Goal: Information Seeking & Learning: Learn about a topic

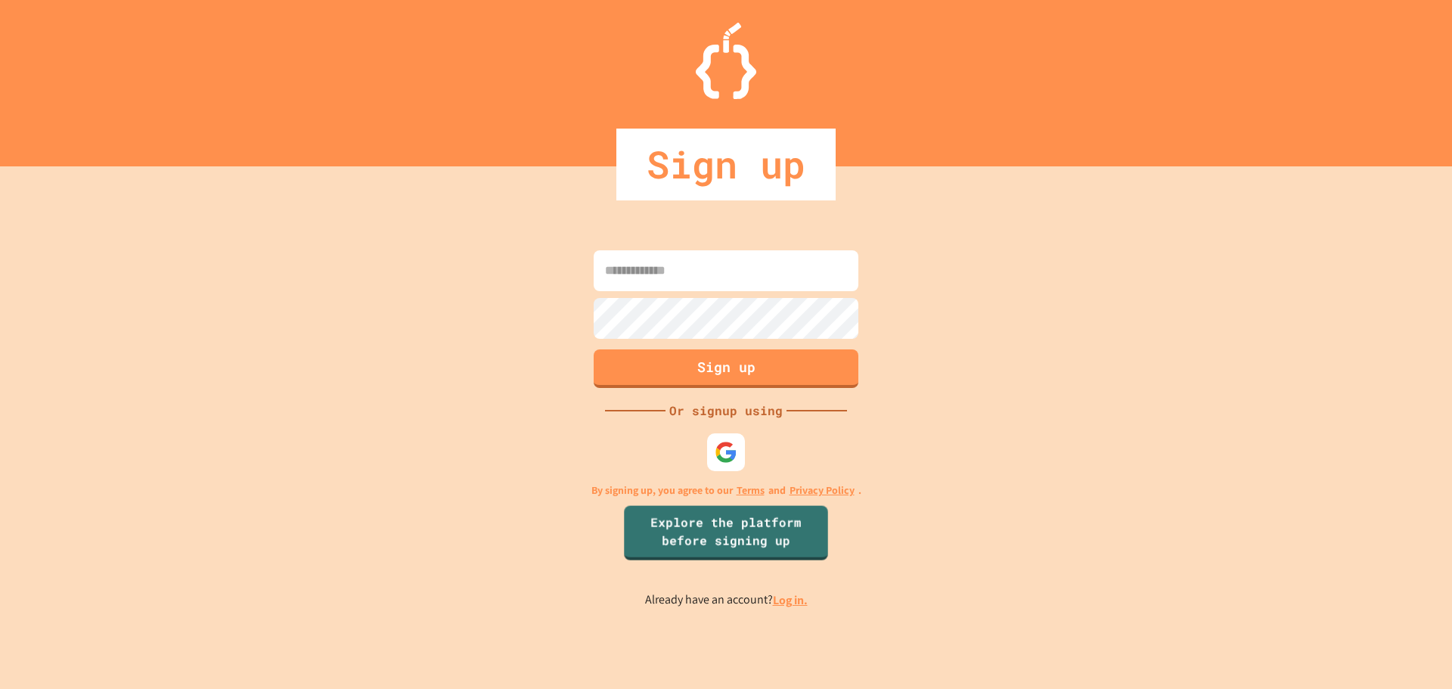
click at [716, 463] on img at bounding box center [726, 452] width 23 height 23
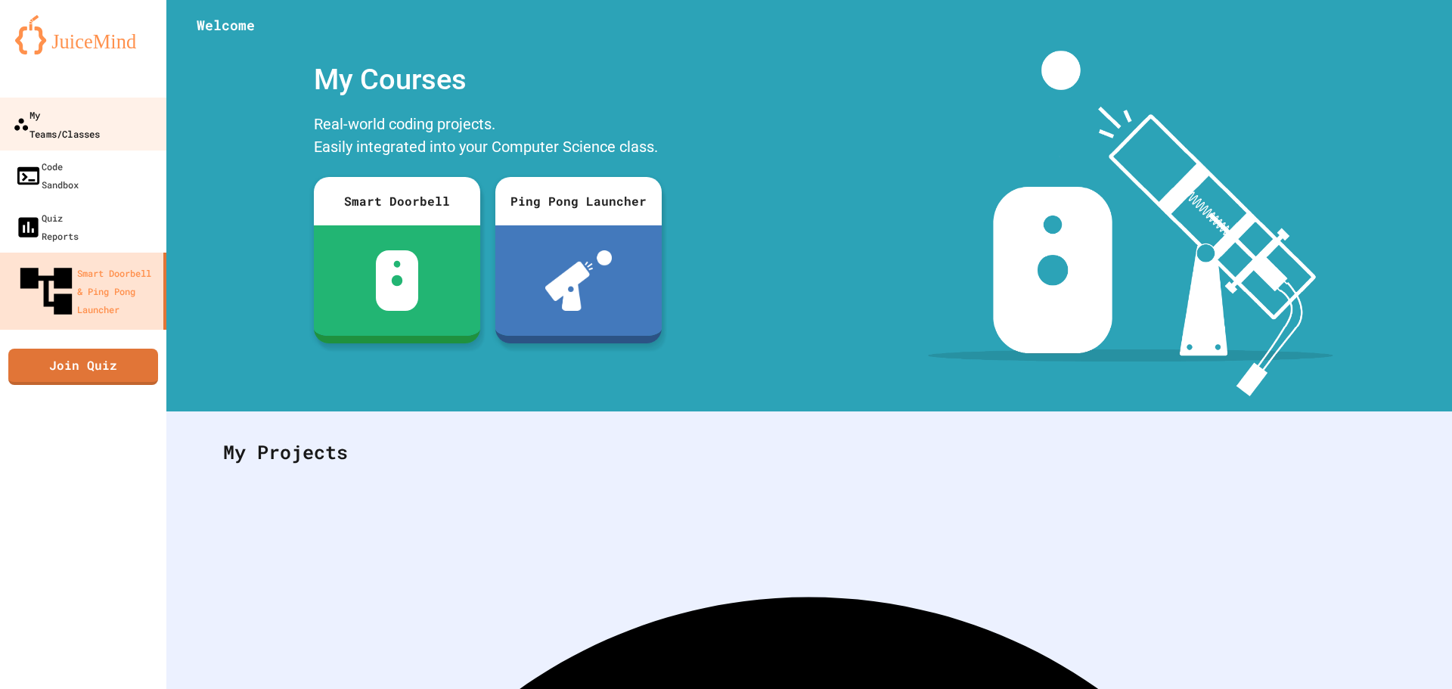
click at [79, 127] on link "My Teams/Classes" at bounding box center [84, 124] width 172 height 53
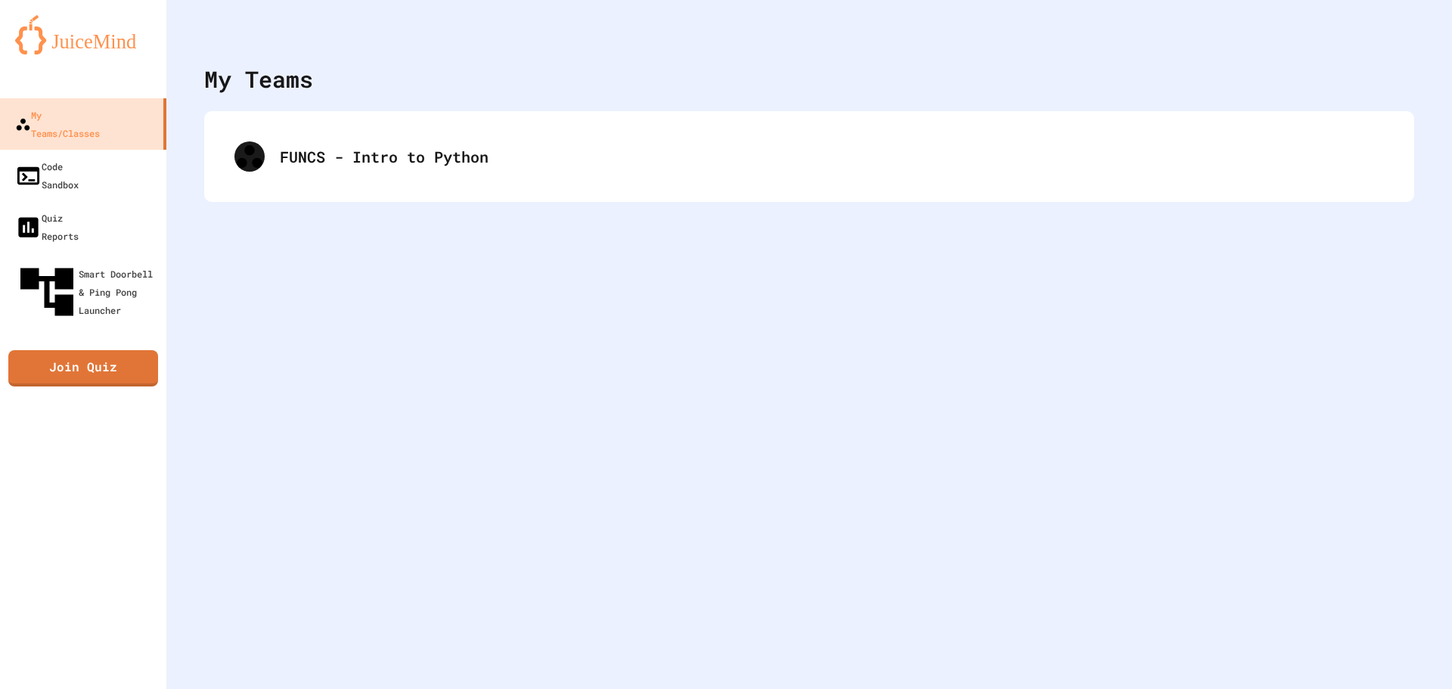
click at [432, 207] on div "My Teams FUNCS - Intro to Python" at bounding box center [809, 344] width 1286 height 689
click at [436, 188] on div "FUNCS - Intro to Python" at bounding box center [809, 156] width 1210 height 91
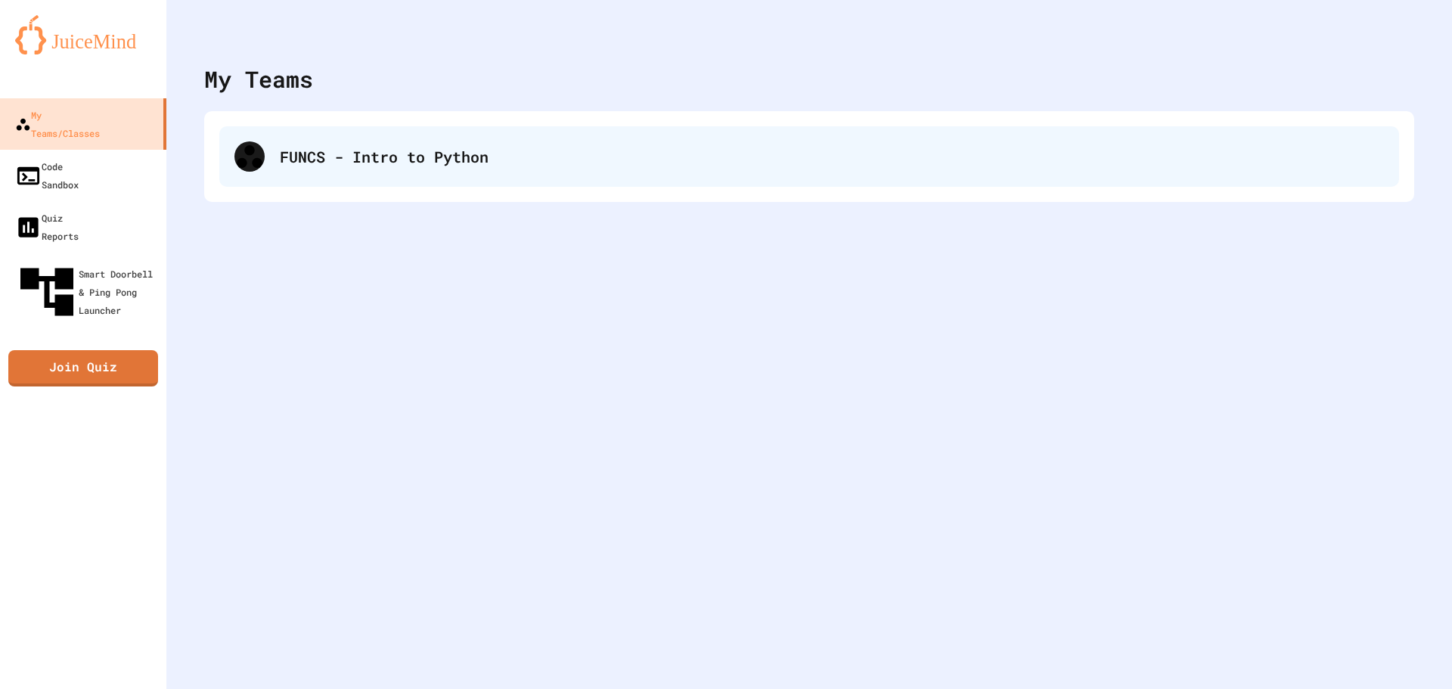
click at [448, 159] on div "FUNCS - Intro to Python" at bounding box center [832, 156] width 1104 height 23
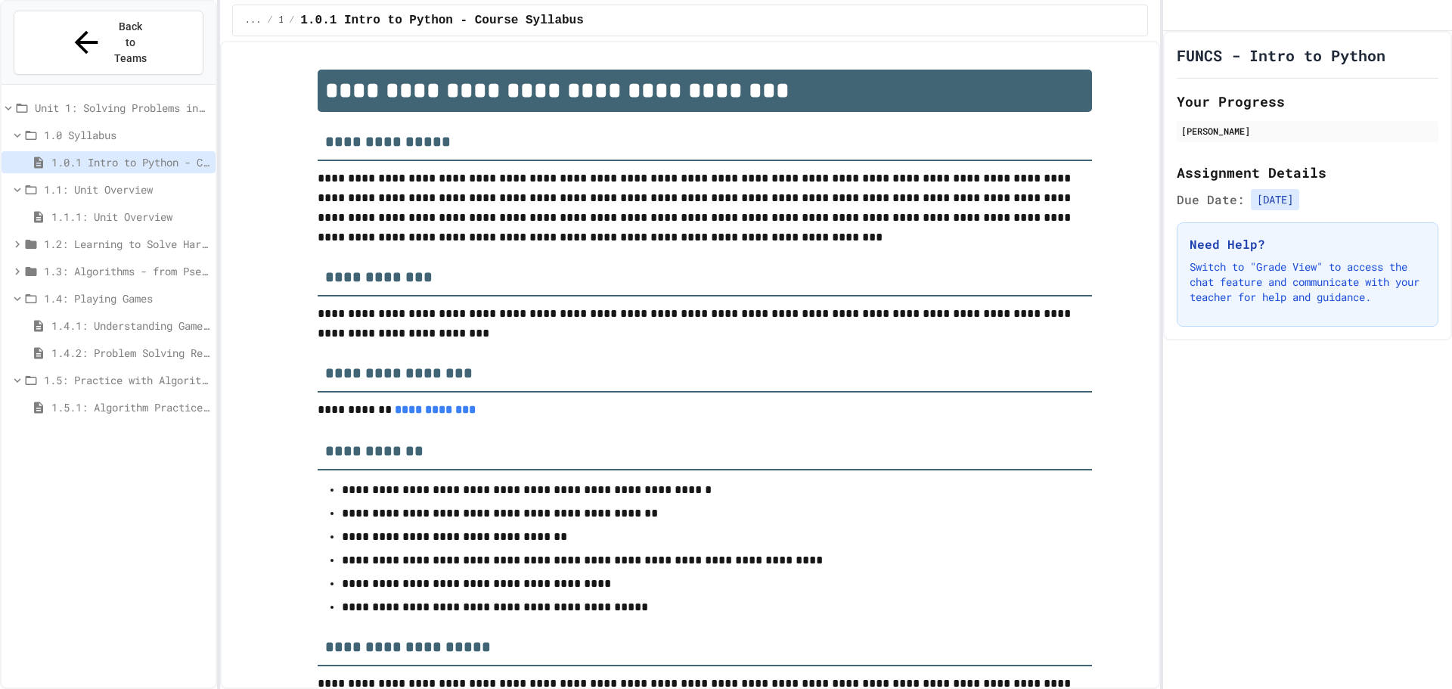
click at [130, 399] on span "1.5.1: Algorithm Practice Exercises" at bounding box center [130, 407] width 158 height 16
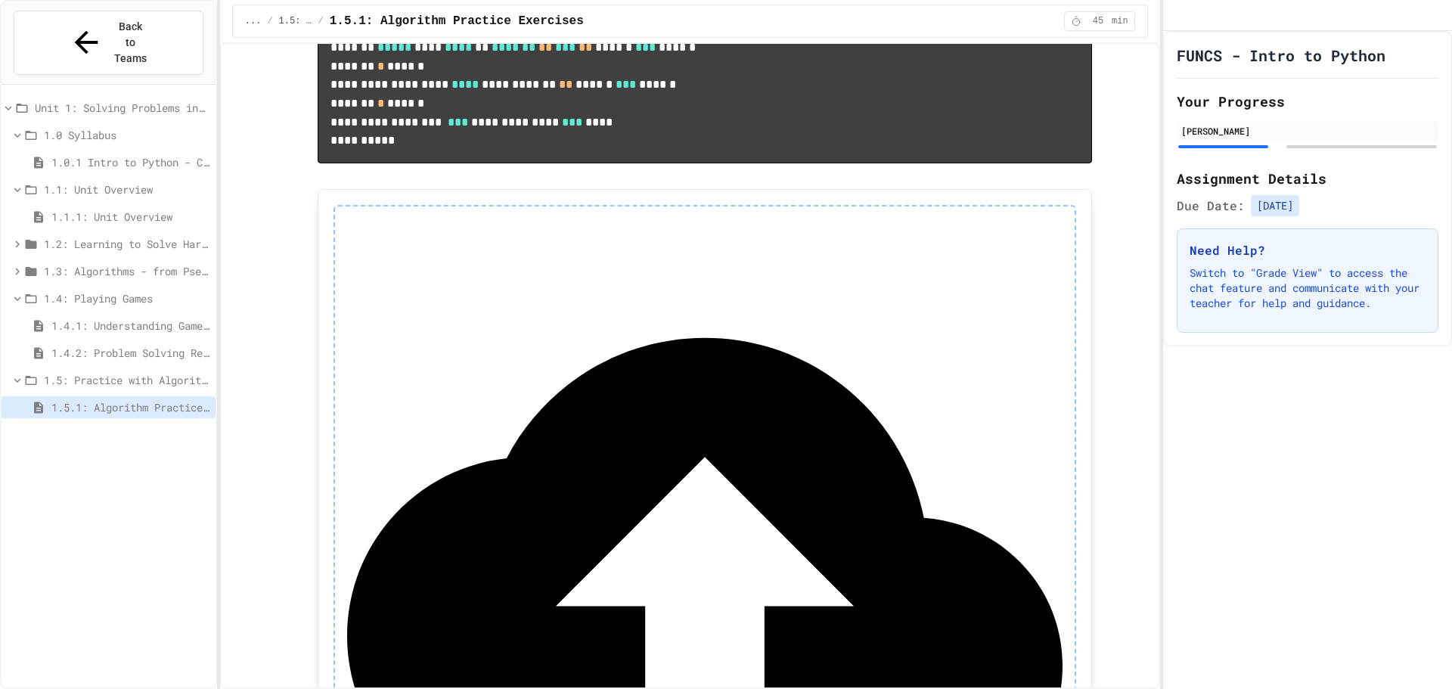
click at [491, 163] on pre "**********" at bounding box center [705, 29] width 775 height 269
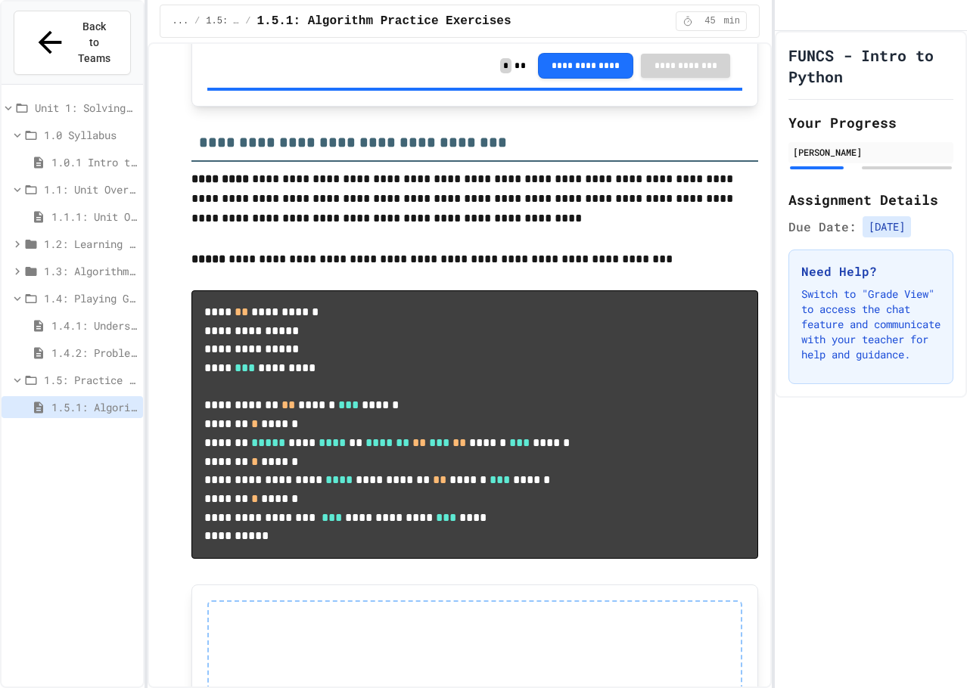
scroll to position [832, 0]
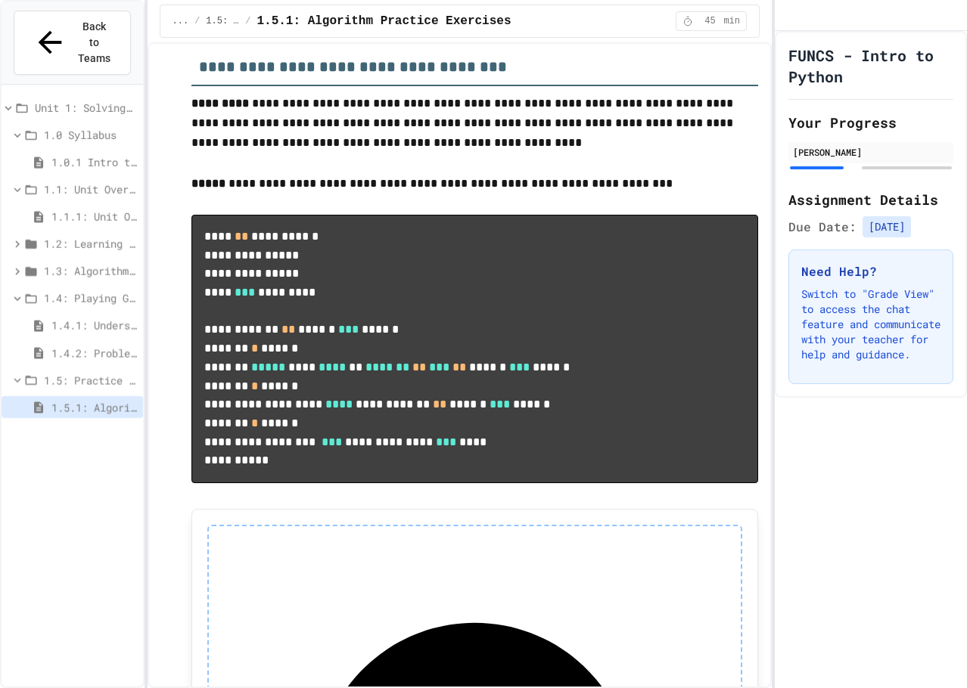
click at [104, 318] on span "1.4.1: Understanding Games with Flowcharts" at bounding box center [93, 326] width 85 height 16
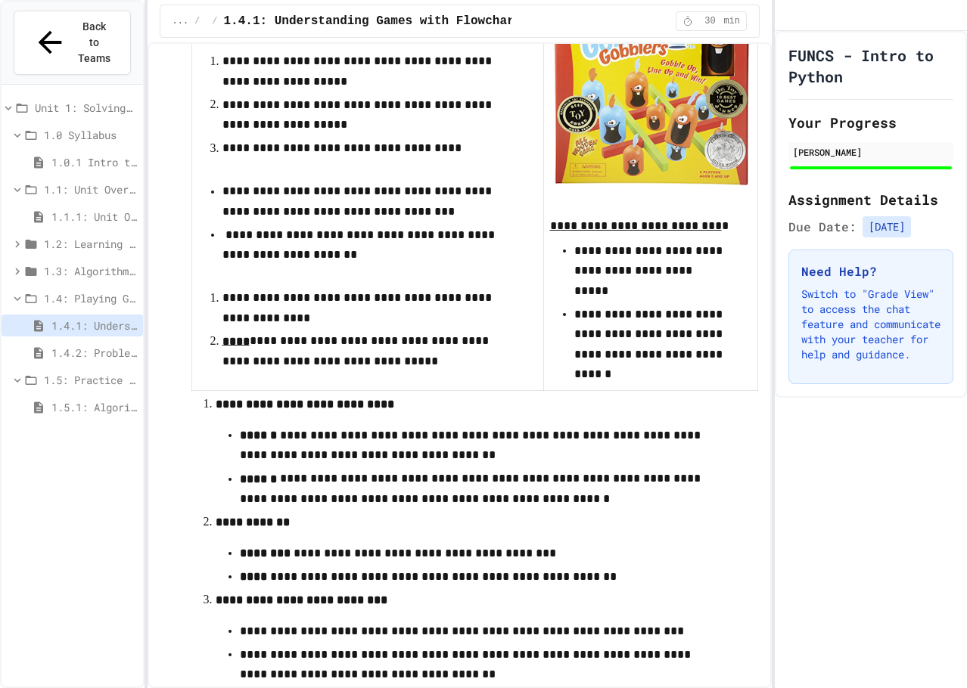
scroll to position [529, 0]
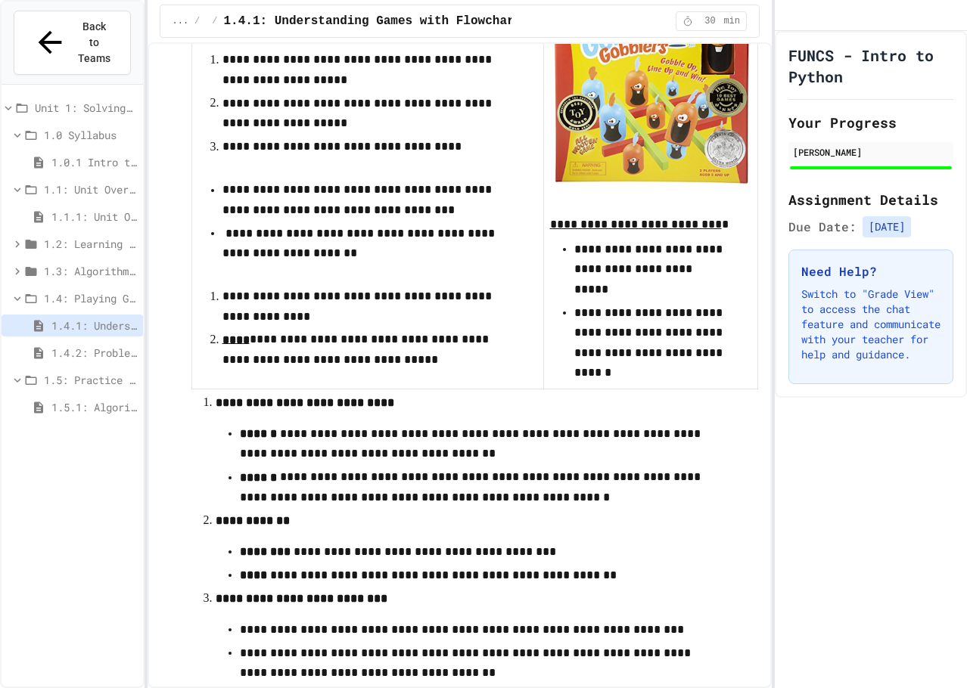
click at [88, 287] on div "1.4: Playing Games" at bounding box center [72, 298] width 141 height 22
click at [90, 263] on span "1.3: Algorithms - from Pseudocode to Flowcharts" at bounding box center [90, 271] width 93 height 16
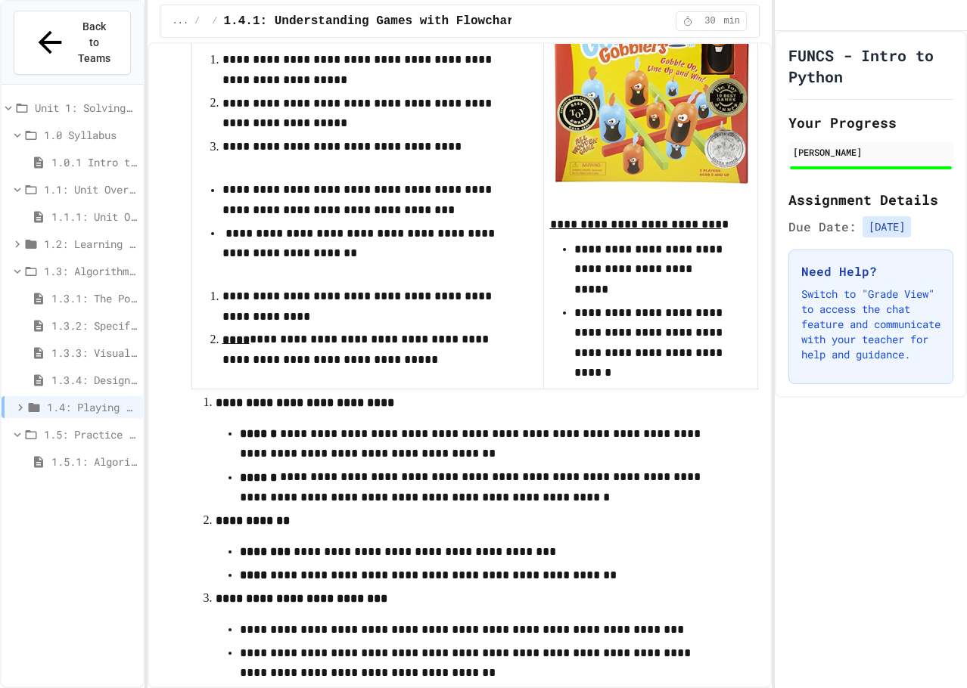
click at [88, 290] on span "1.3.1: The Power of Algorithms" at bounding box center [93, 298] width 85 height 16
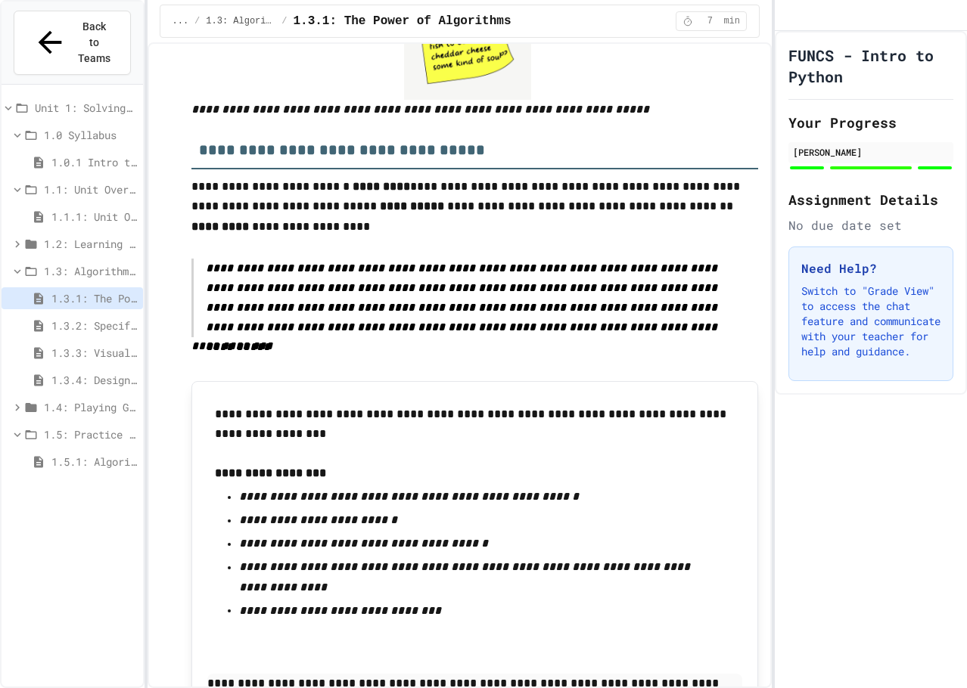
scroll to position [908, 0]
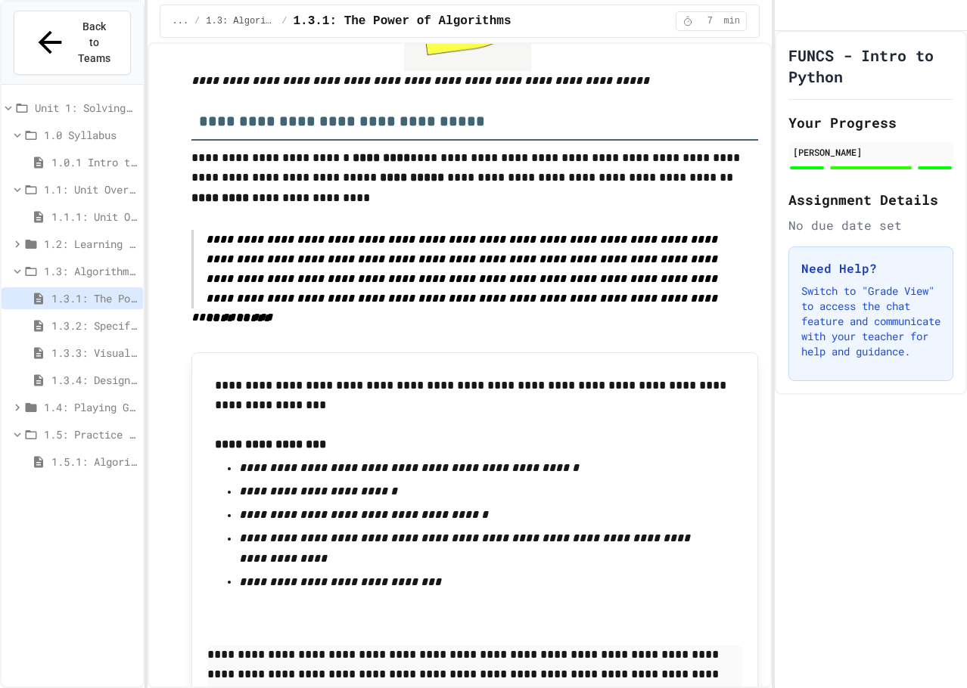
click at [77, 318] on span "1.3.2: Specifying Ideas with Pseudocode" at bounding box center [93, 326] width 85 height 16
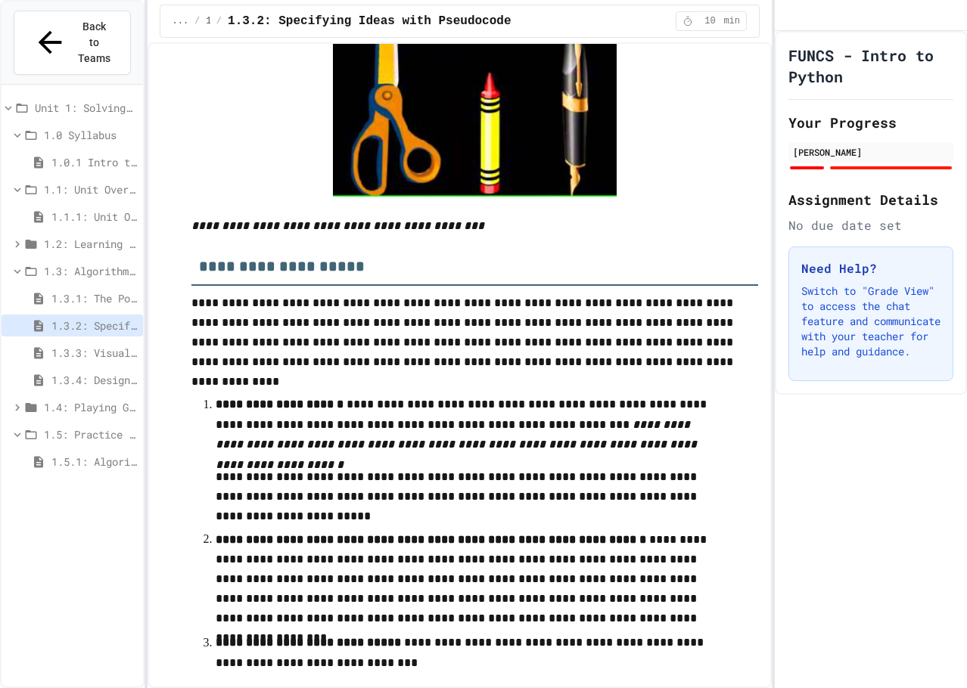
scroll to position [2042, 0]
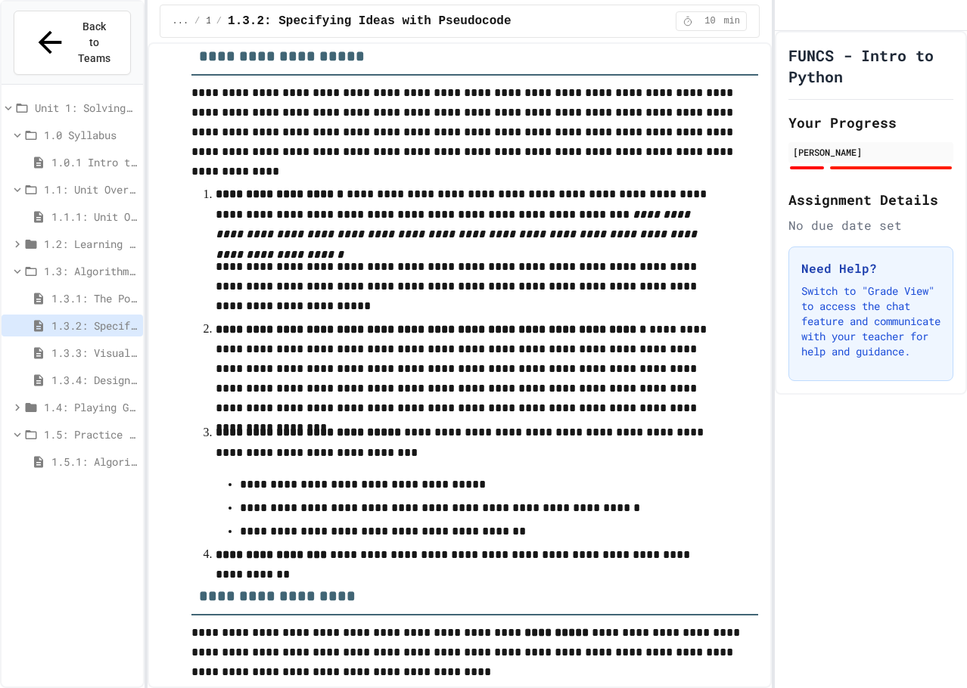
click at [112, 345] on span "1.3.3: Visualizing Logic with Flowcharts" at bounding box center [93, 353] width 85 height 16
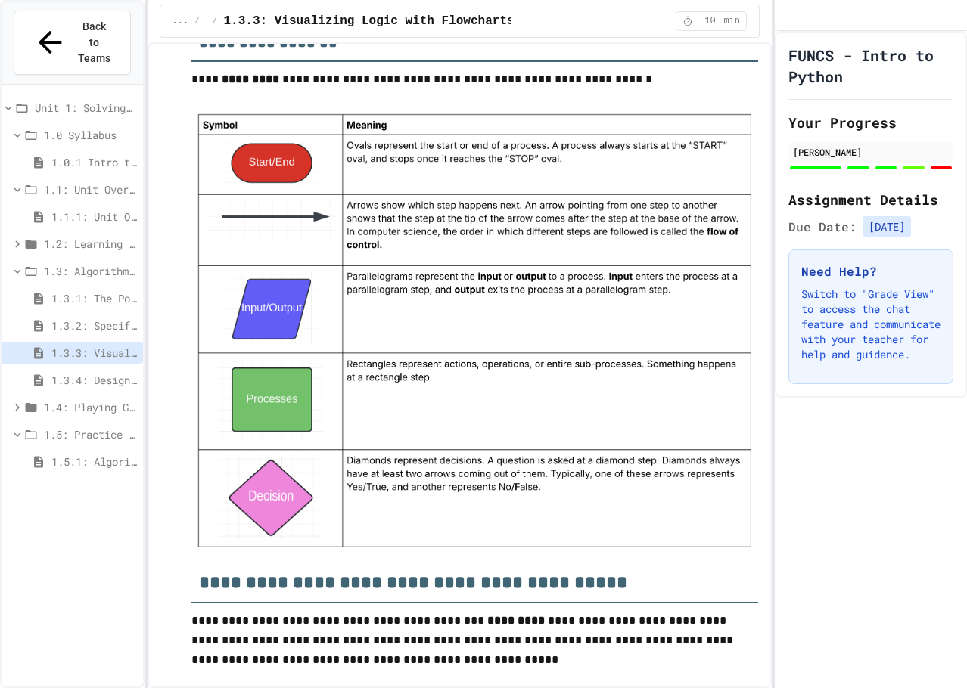
scroll to position [1513, 0]
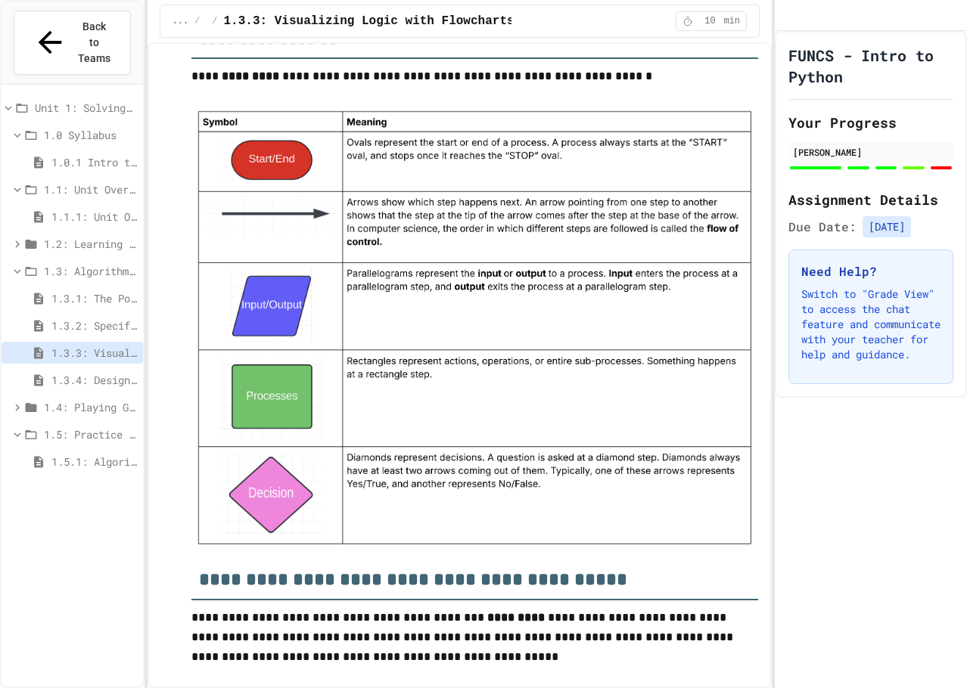
click at [95, 372] on span "1.3.4: Designing Flowcharts" at bounding box center [93, 380] width 85 height 16
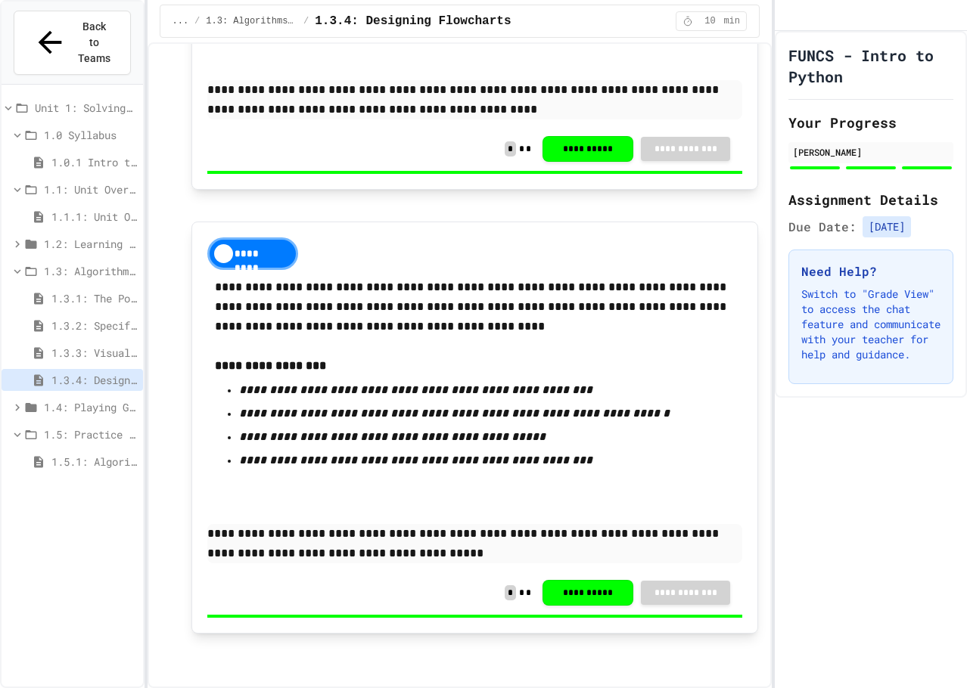
scroll to position [2148, 0]
click at [69, 236] on span "1.2: Learning to Solve Hard Problems" at bounding box center [90, 244] width 93 height 16
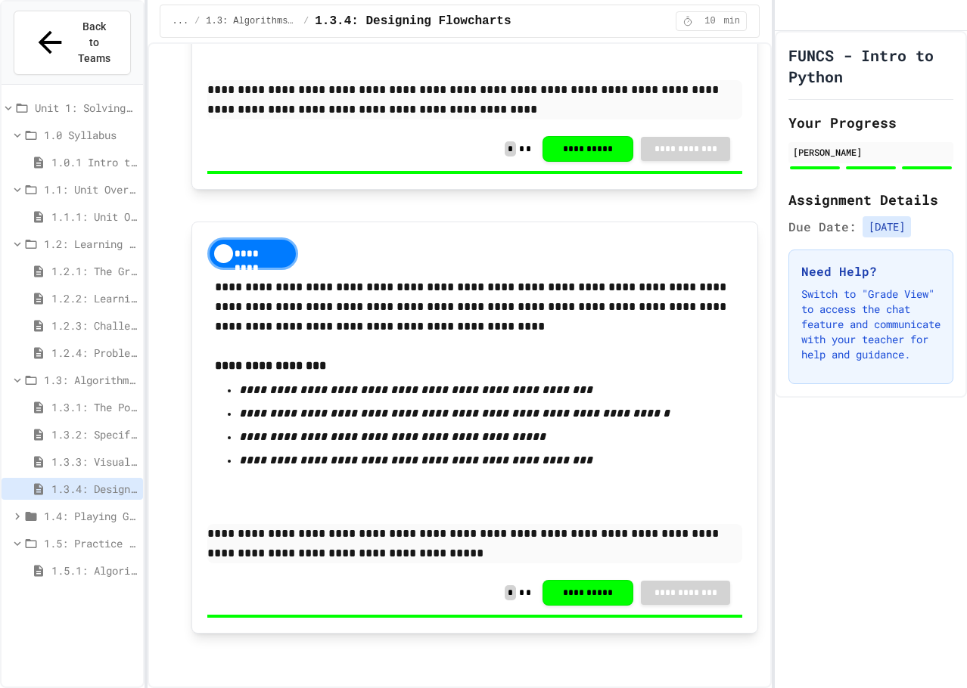
click at [87, 345] on span "1.2.4: Problem Solving Practice" at bounding box center [93, 353] width 85 height 16
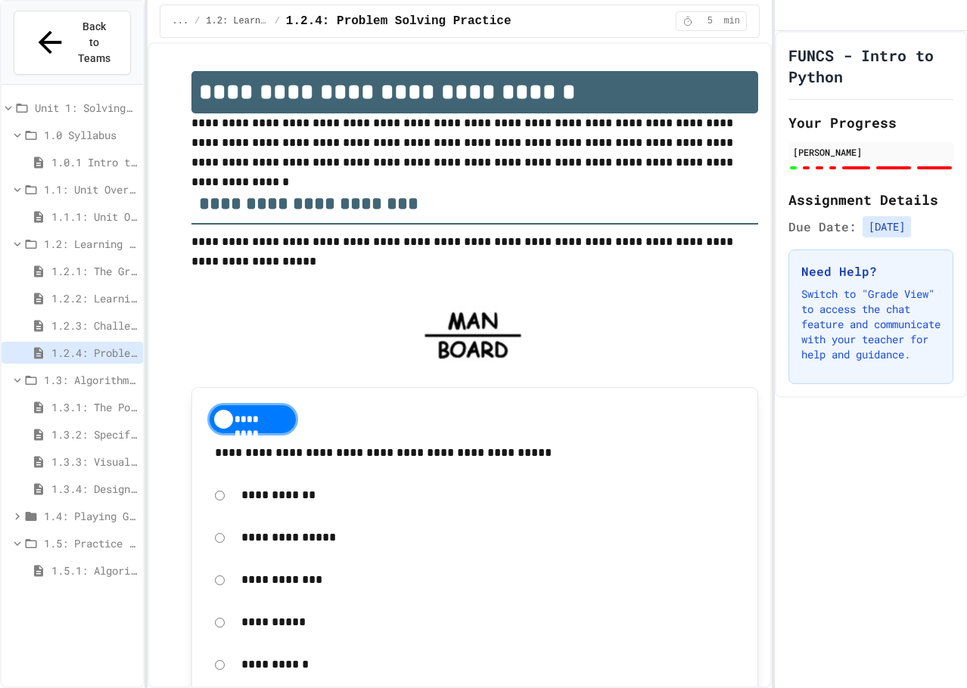
click at [95, 318] on span "1.2.3: Challenge Problem - The Bridge" at bounding box center [93, 326] width 85 height 16
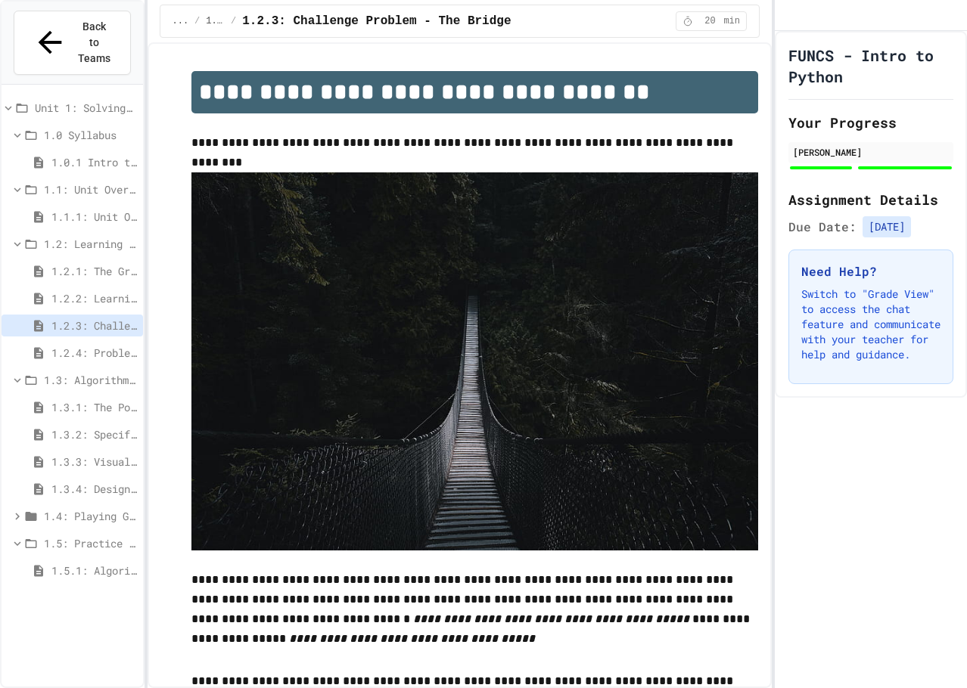
click at [99, 290] on span "1.2.2: Learning to Solve Hard Problems" at bounding box center [93, 298] width 85 height 16
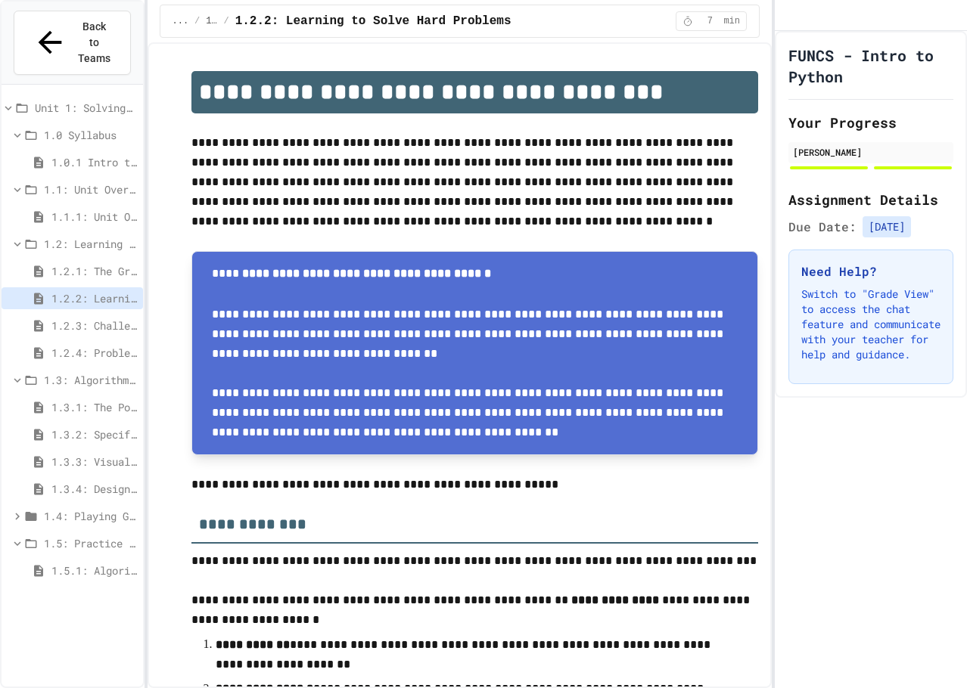
click at [88, 236] on span "1.2: Learning to Solve Hard Problems" at bounding box center [90, 244] width 93 height 16
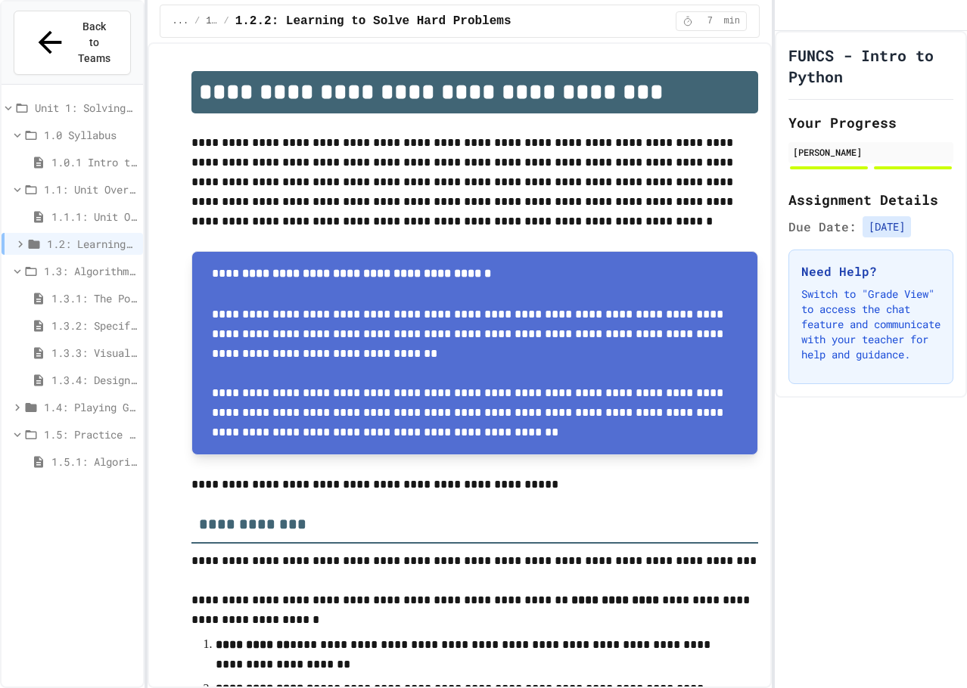
click at [85, 345] on span "1.3.3: Visualizing Logic with Flowcharts" at bounding box center [93, 353] width 85 height 16
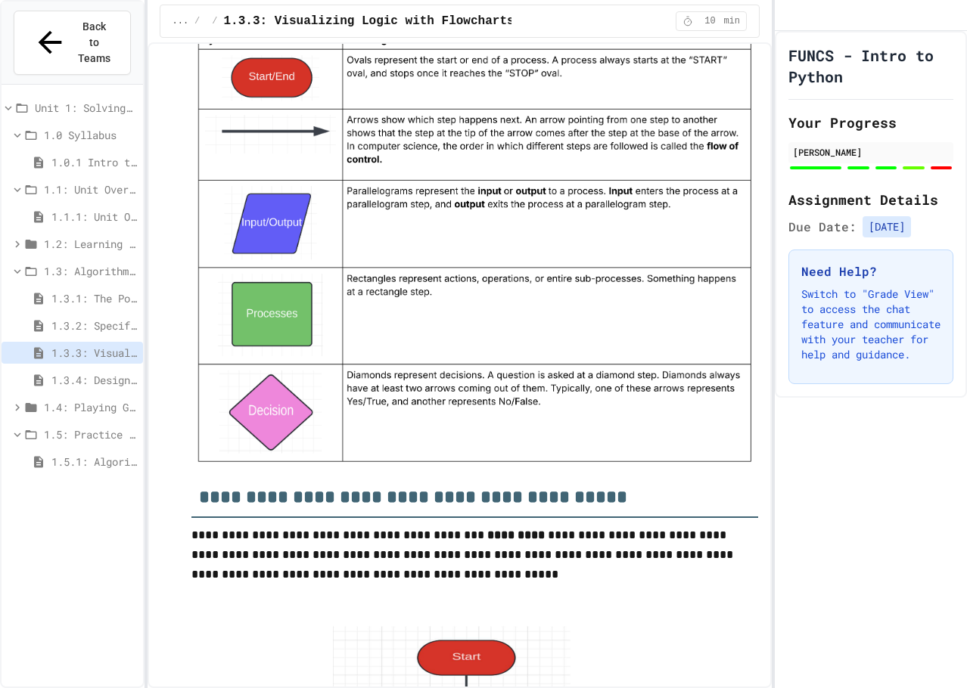
scroll to position [1513, 0]
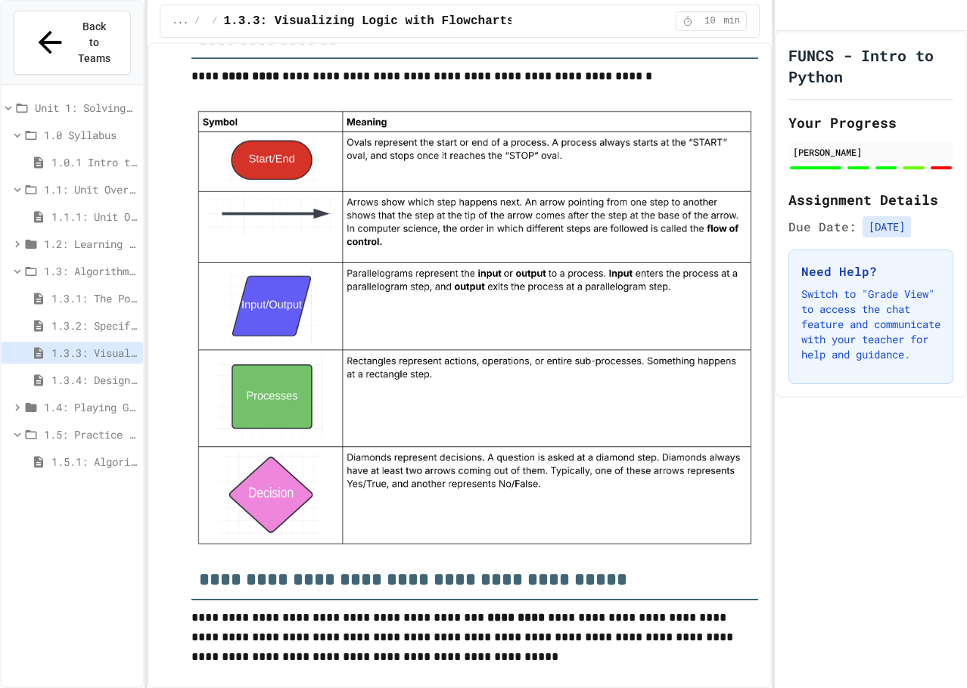
click at [103, 454] on span "1.5.1: Algorithm Practice Exercises" at bounding box center [93, 462] width 85 height 16
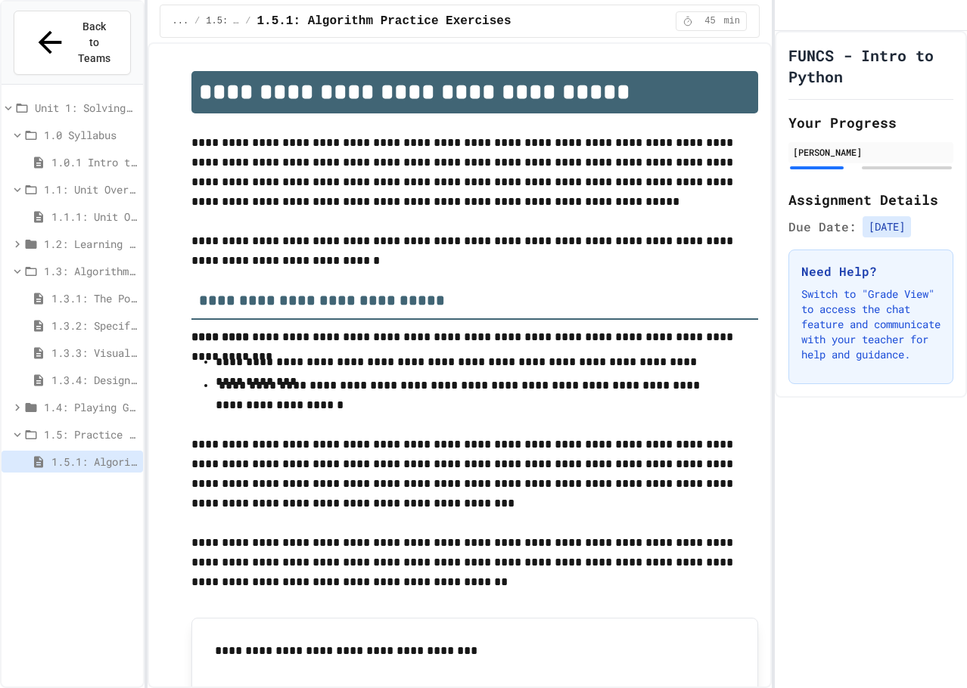
click at [98, 427] on span "1.5: Practice with Algorithms" at bounding box center [90, 435] width 93 height 16
click at [57, 263] on span "1.3: Algorithms - from Pseudocode to Flowcharts" at bounding box center [90, 271] width 93 height 16
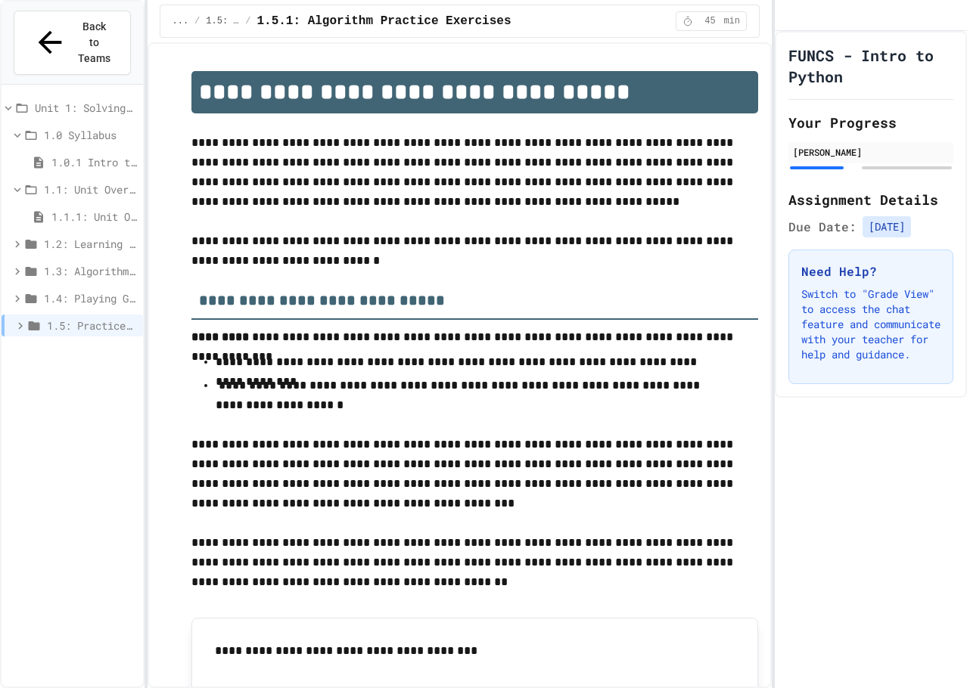
click at [57, 182] on span "1.1: Unit Overview" at bounding box center [90, 190] width 93 height 16
click at [57, 127] on span "1.0 Syllabus" at bounding box center [90, 135] width 93 height 16
click at [110, 263] on span "1.5: Practice with Algorithms" at bounding box center [92, 271] width 90 height 16
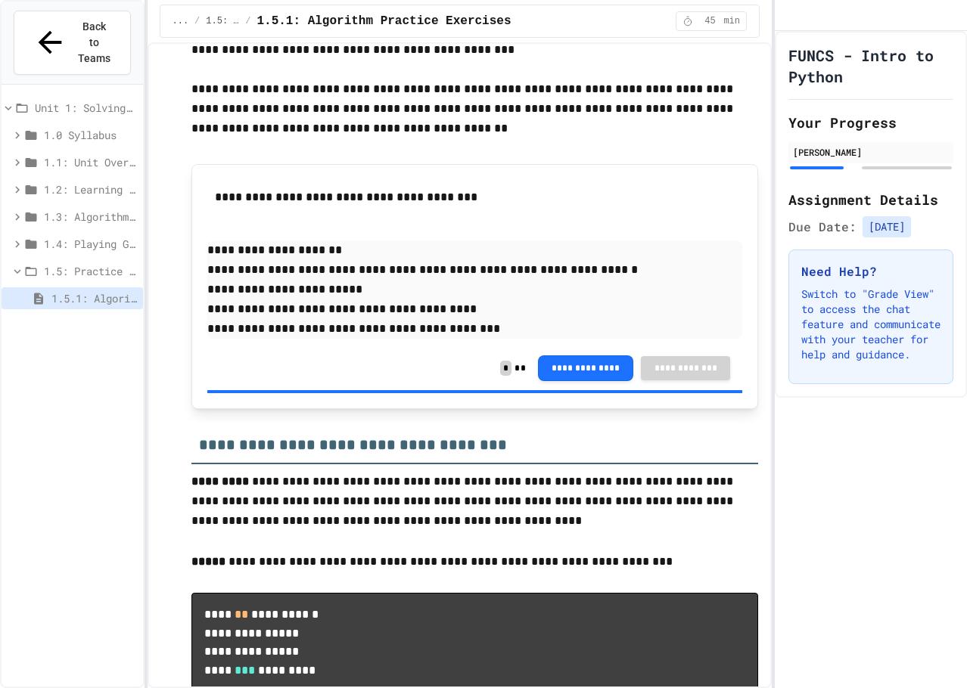
scroll to position [756, 0]
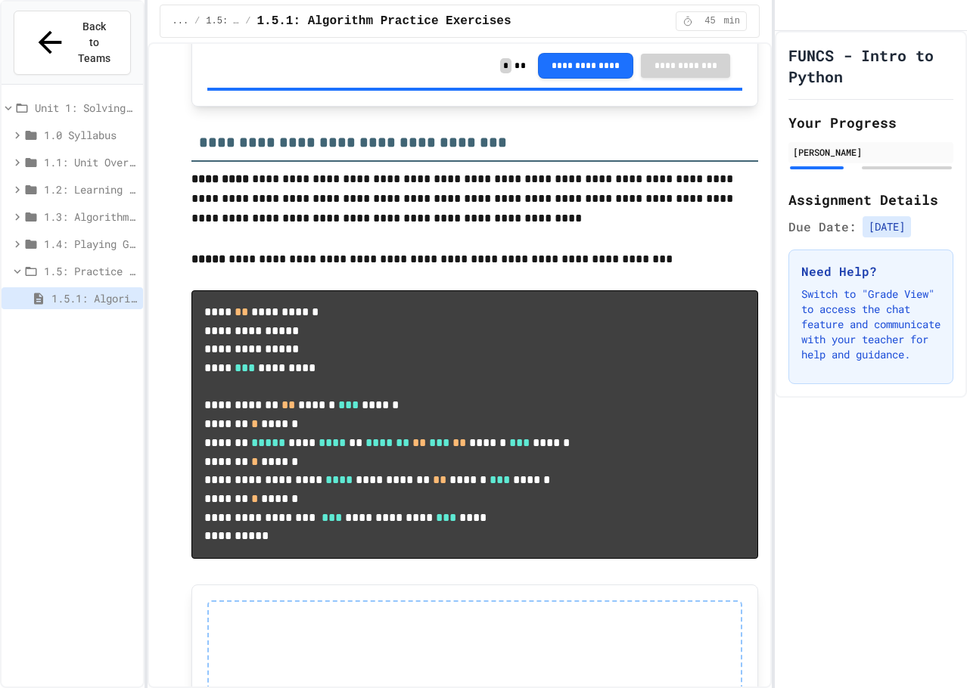
click at [78, 236] on span "1.4: Playing Games" at bounding box center [90, 244] width 93 height 16
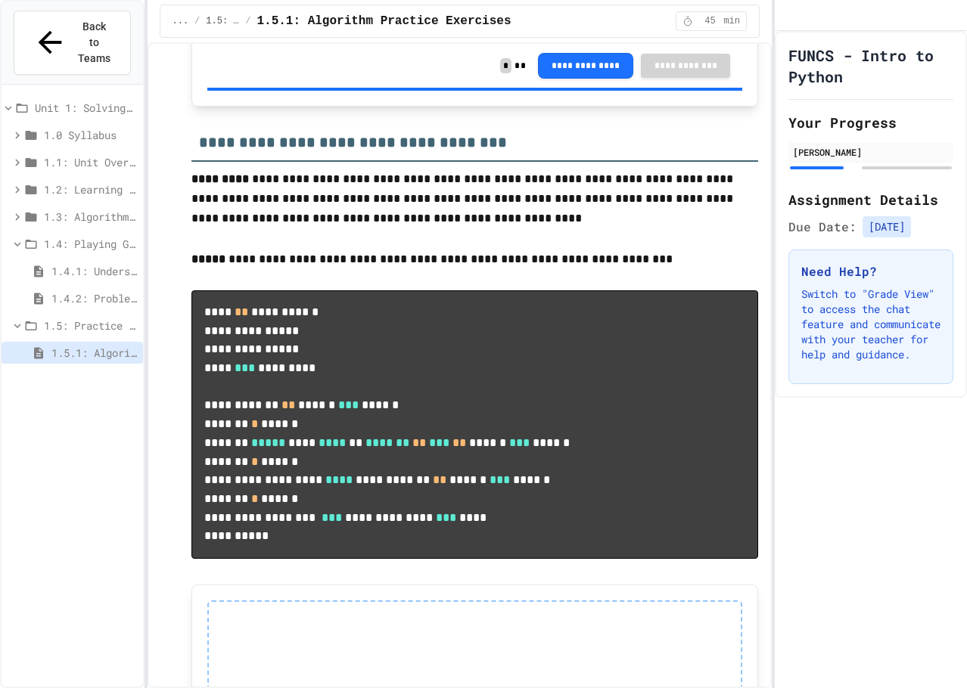
click at [83, 290] on span "1.4.2: Problem Solving Reflection" at bounding box center [93, 298] width 85 height 16
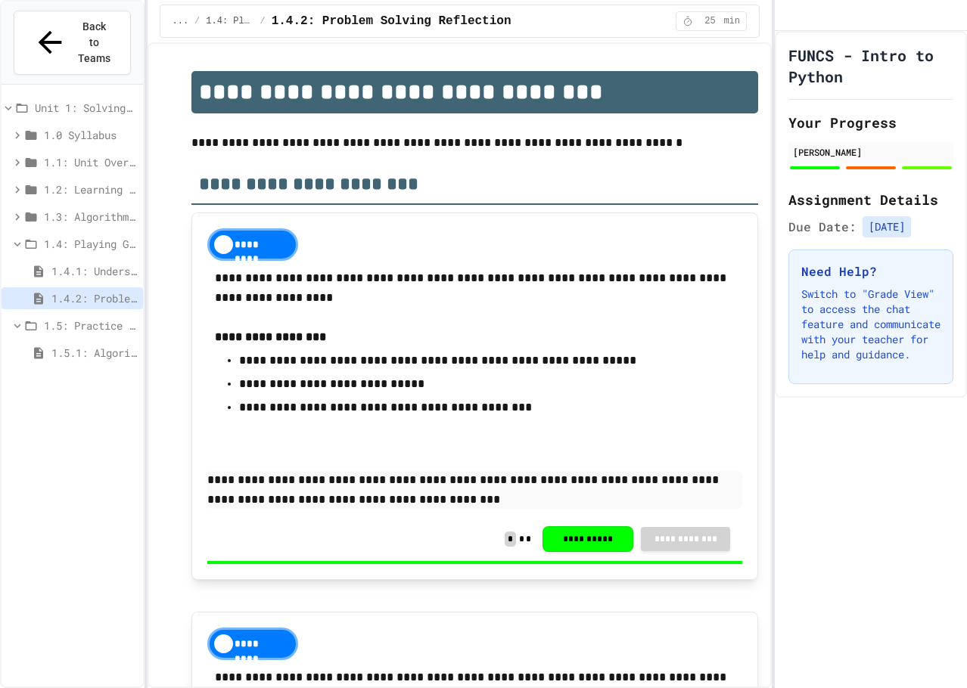
click at [85, 263] on span "1.4.1: Understanding Games with Flowcharts" at bounding box center [93, 271] width 85 height 16
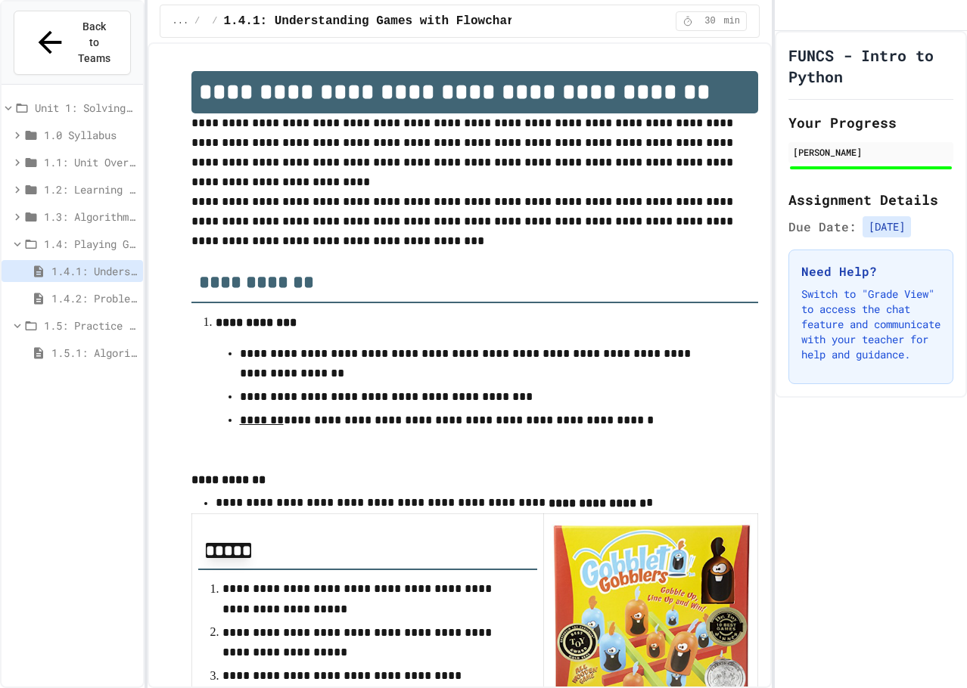
click at [90, 236] on span "1.4: Playing Games" at bounding box center [90, 244] width 93 height 16
click at [73, 206] on div "1.3: Algorithms - from Pseudocode to Flowcharts" at bounding box center [72, 217] width 141 height 22
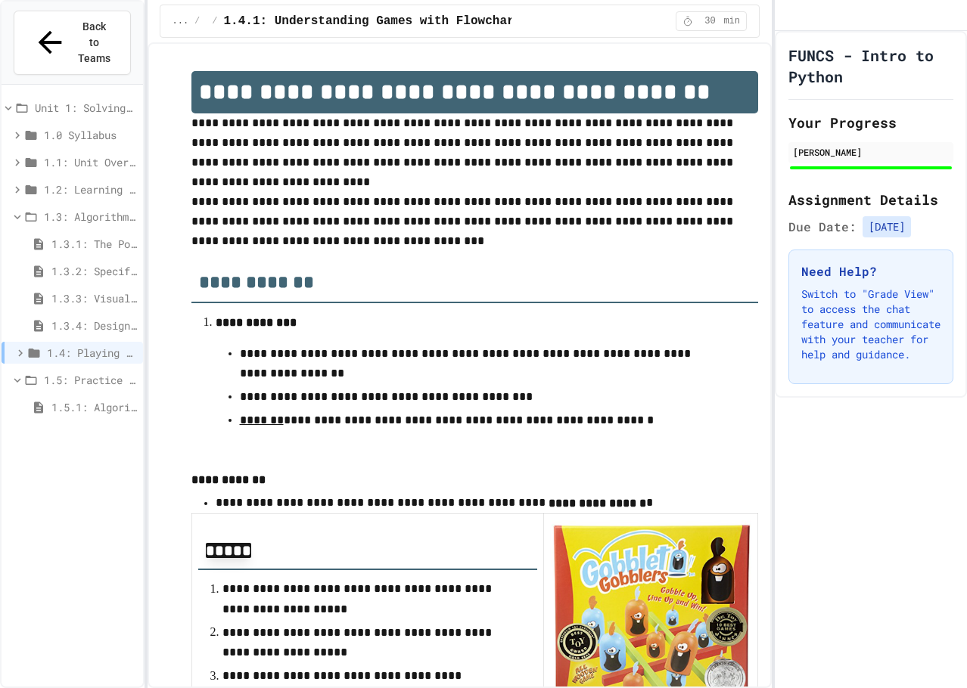
click at [90, 209] on span "1.3: Algorithms - from Pseudocode to Flowcharts" at bounding box center [90, 217] width 93 height 16
click at [111, 290] on span "1.5.1: Algorithm Practice Exercises" at bounding box center [93, 298] width 85 height 16
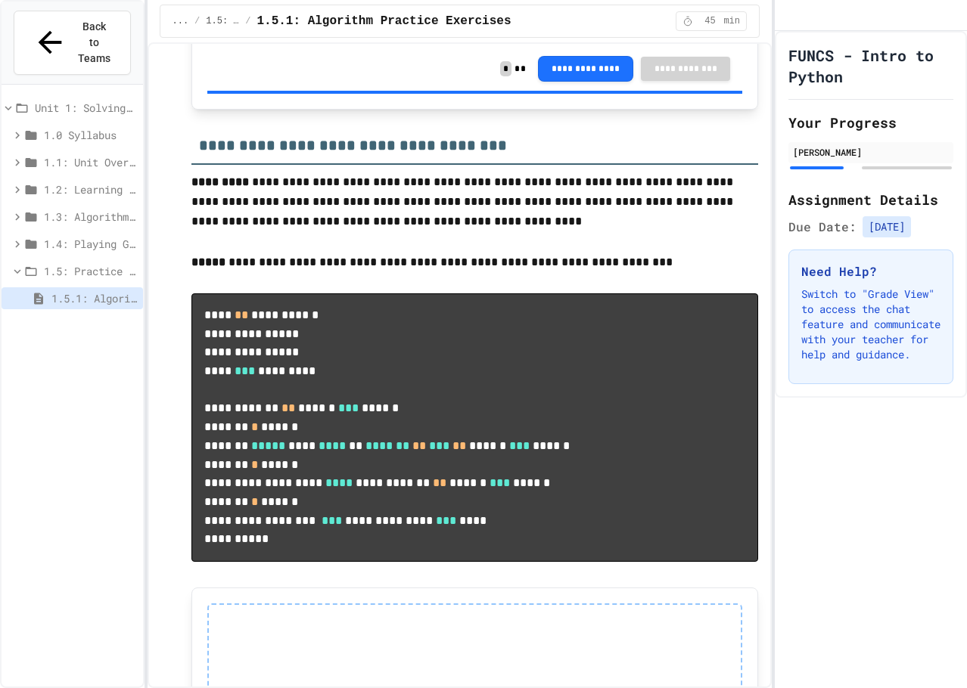
scroll to position [756, 0]
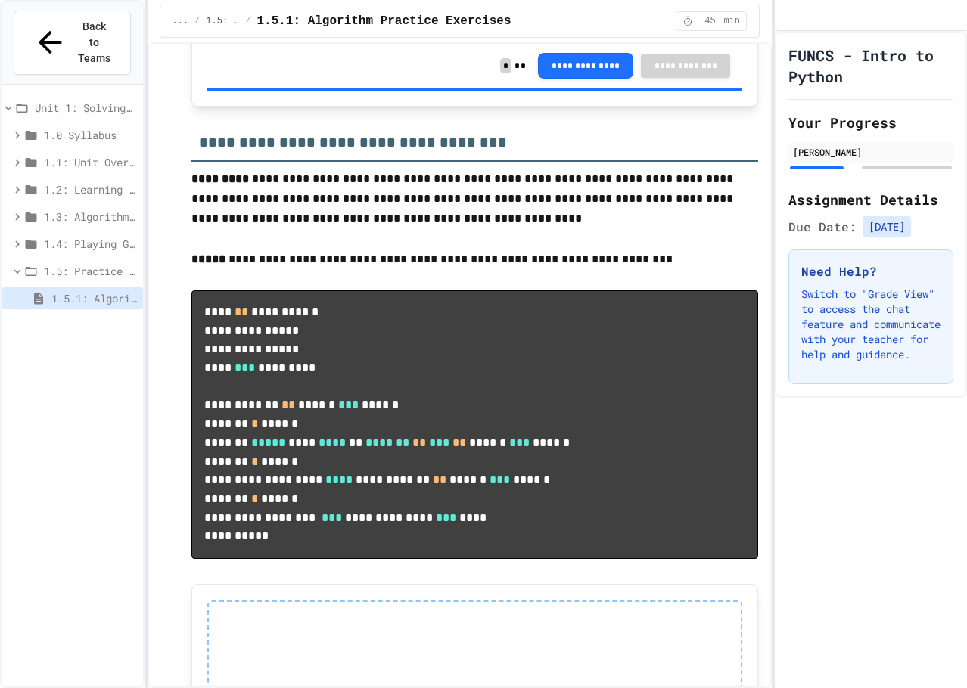
click at [111, 209] on span "1.3: Algorithms - from Pseudocode to Flowcharts" at bounding box center [90, 217] width 93 height 16
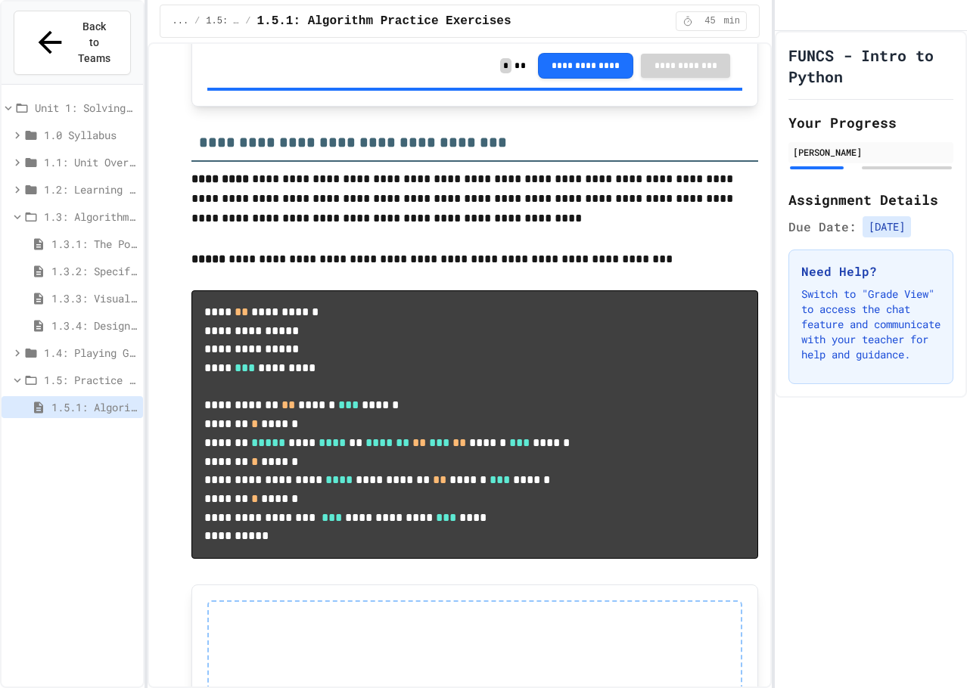
click at [101, 290] on span "1.3.3: Visualizing Logic with Flowcharts" at bounding box center [93, 298] width 85 height 16
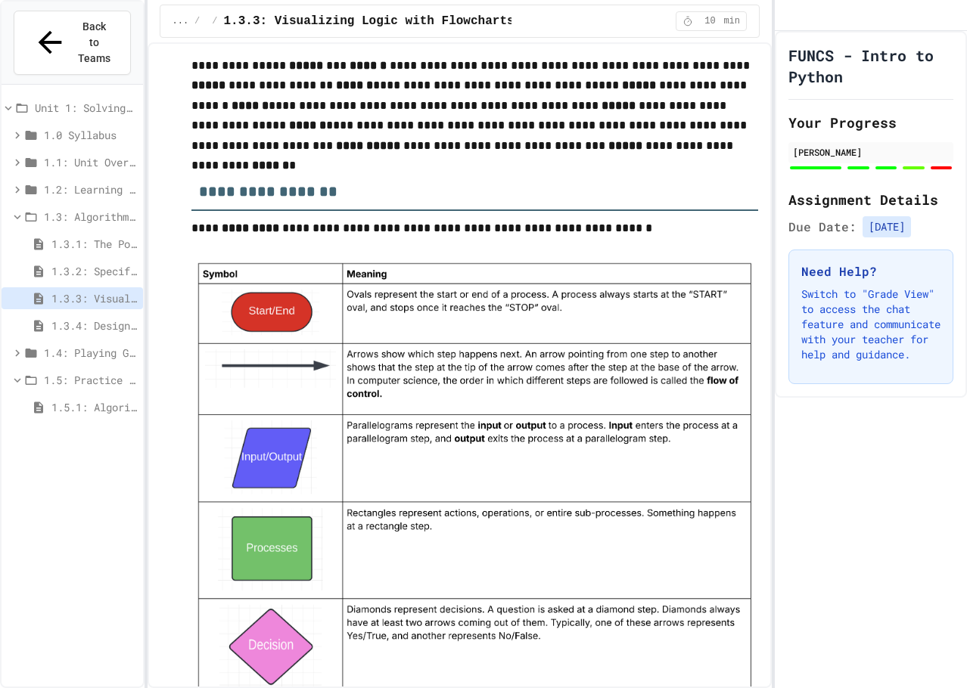
scroll to position [1513, 0]
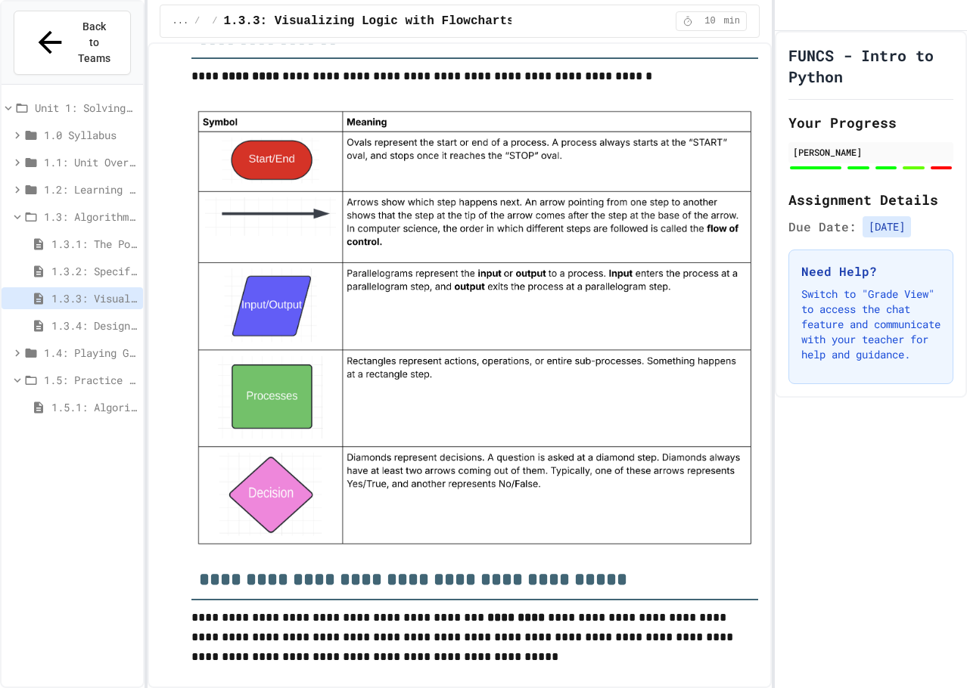
click at [110, 399] on span "1.5.1: Algorithm Practice Exercises" at bounding box center [93, 407] width 85 height 16
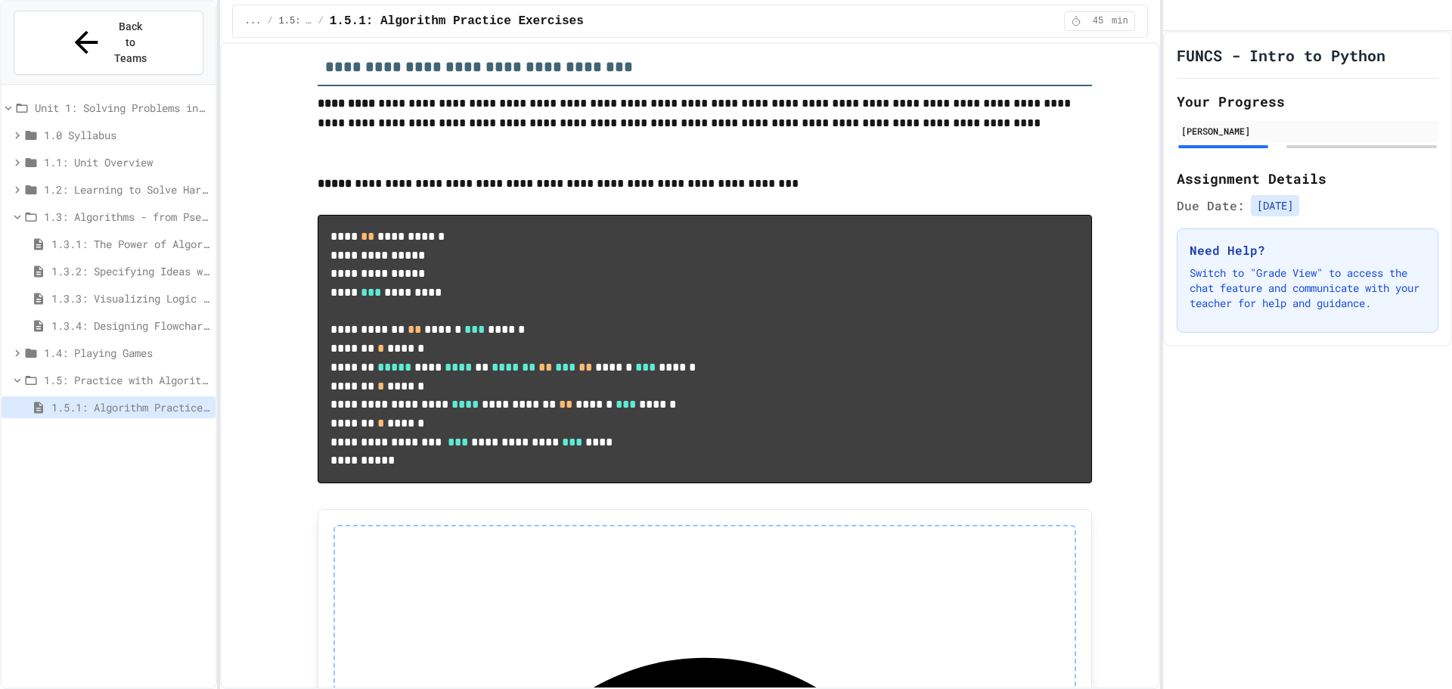
scroll to position [734, 0]
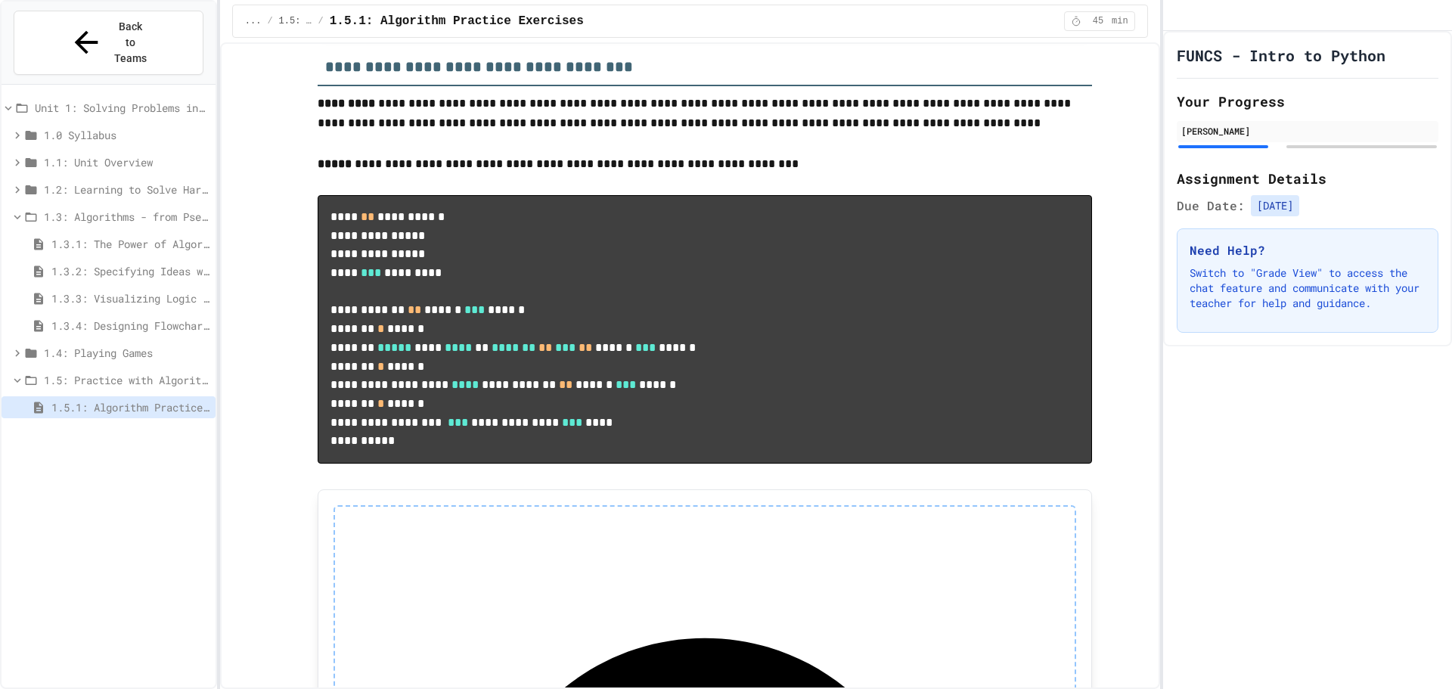
click at [123, 290] on span "1.3.3: Visualizing Logic with Flowcharts" at bounding box center [130, 298] width 158 height 16
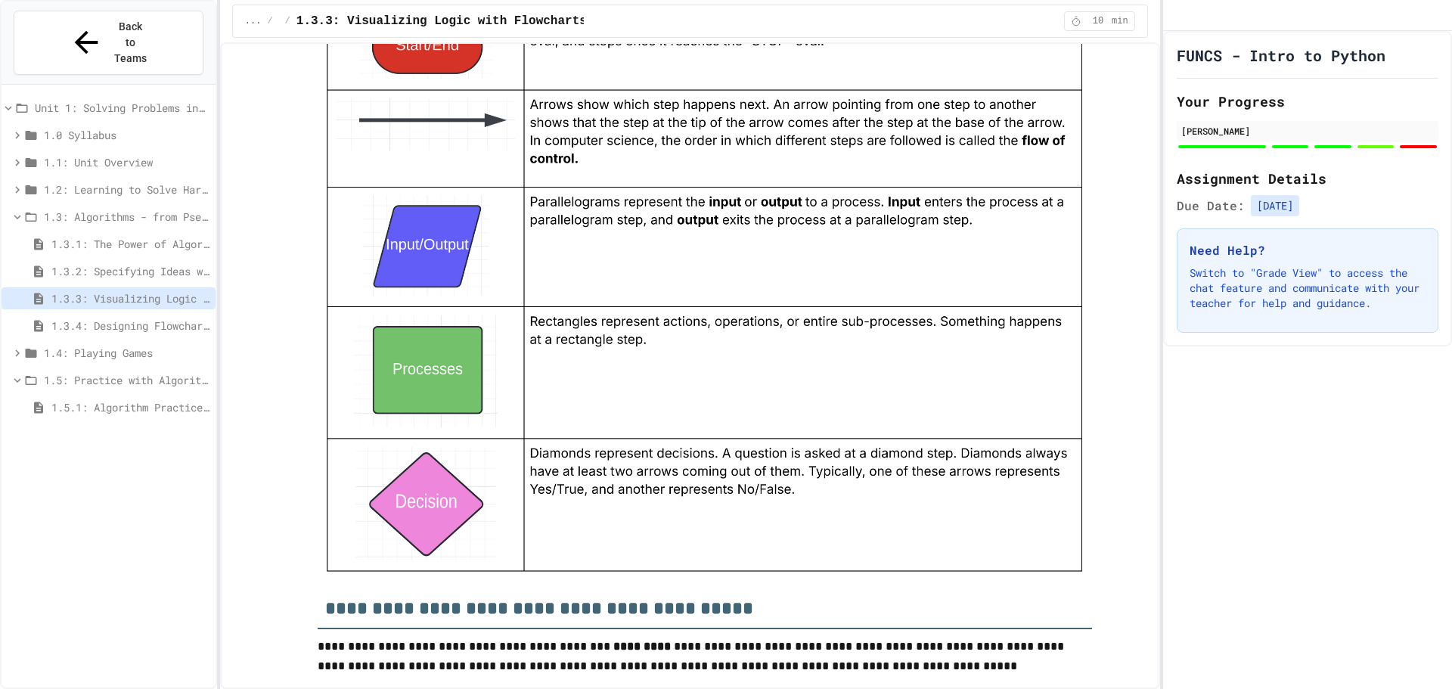
scroll to position [1437, 0]
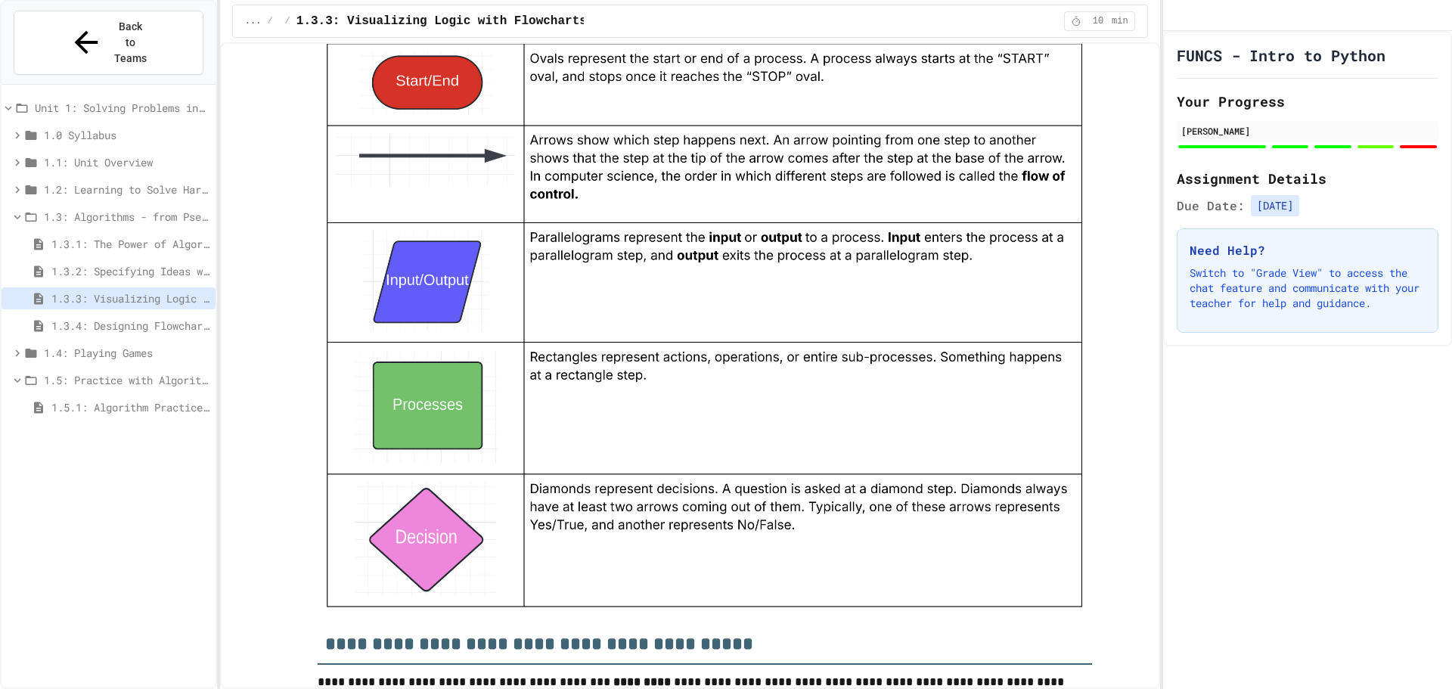
click at [131, 396] on div "1.5.1: Algorithm Practice Exercises" at bounding box center [109, 409] width 214 height 27
click at [138, 399] on span "1.5.1: Algorithm Practice Exercises" at bounding box center [130, 407] width 158 height 16
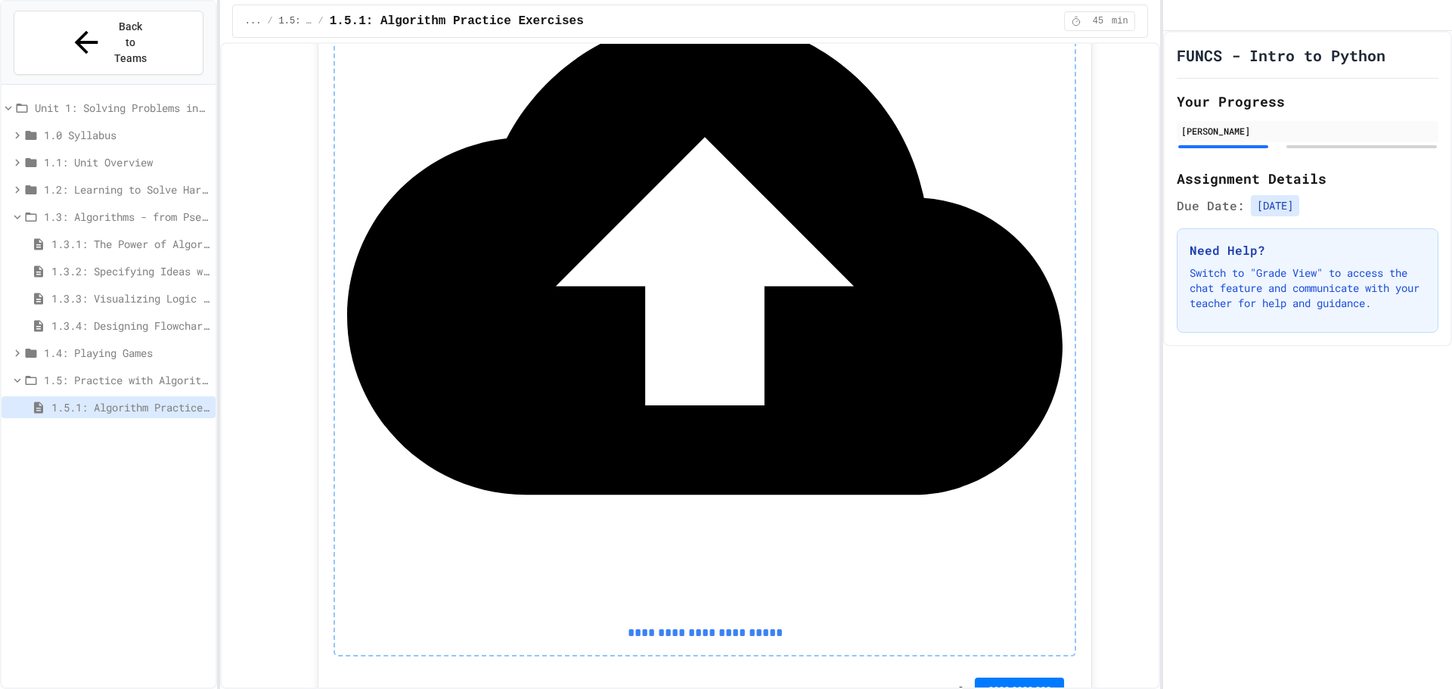
scroll to position [1361, 0]
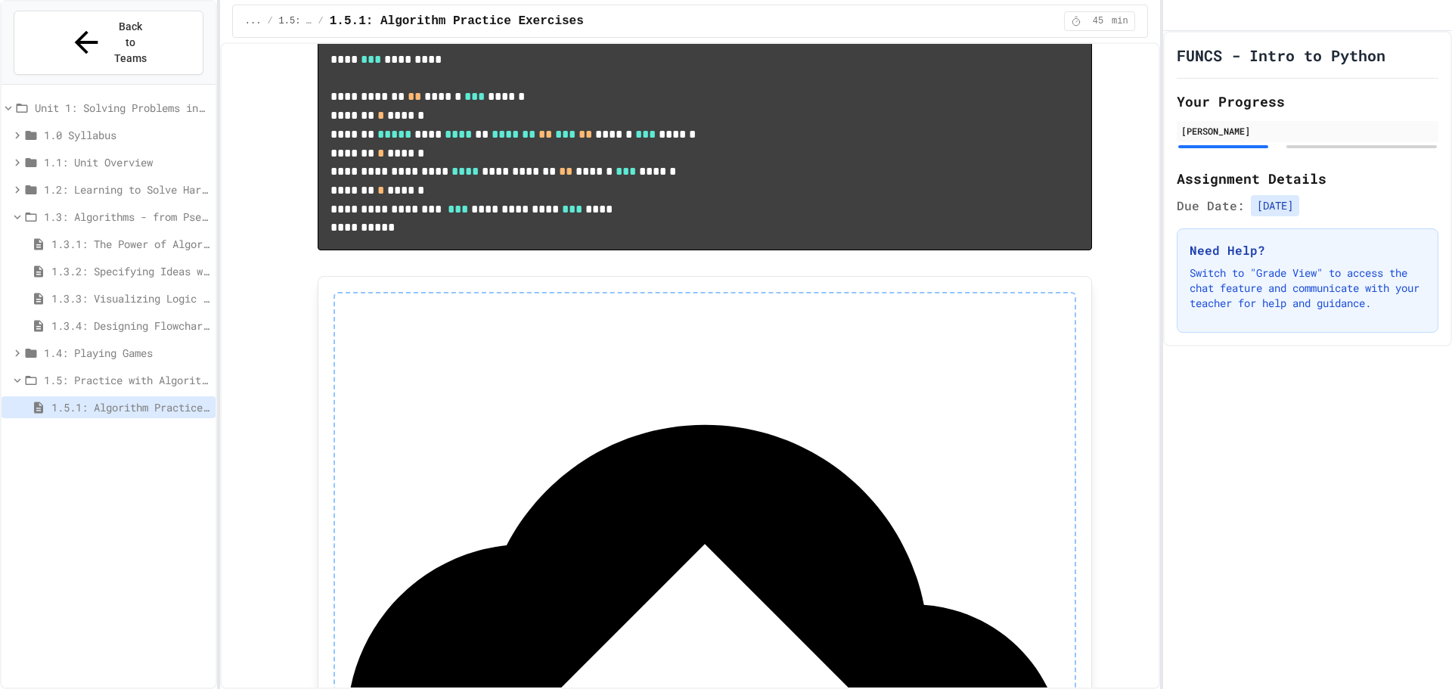
scroll to position [983, 0]
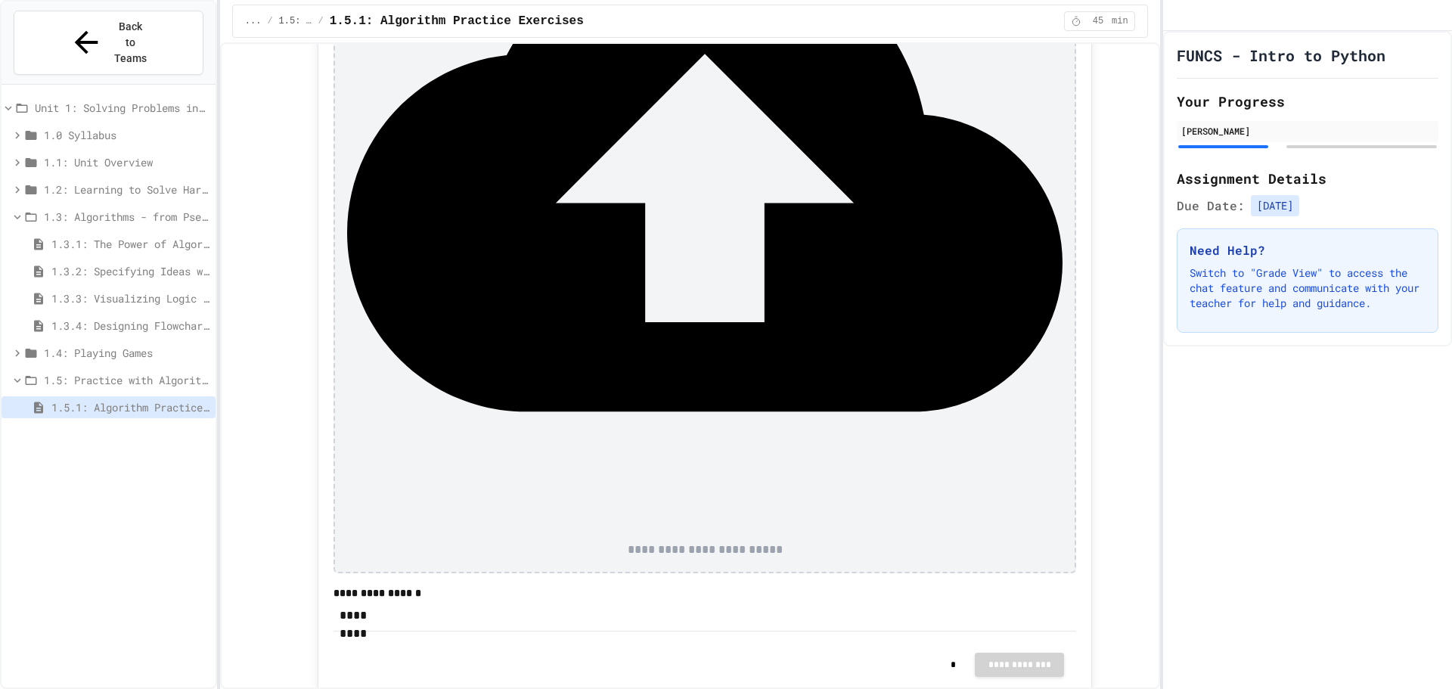
scroll to position [1513, 0]
